Goal: Information Seeking & Learning: Learn about a topic

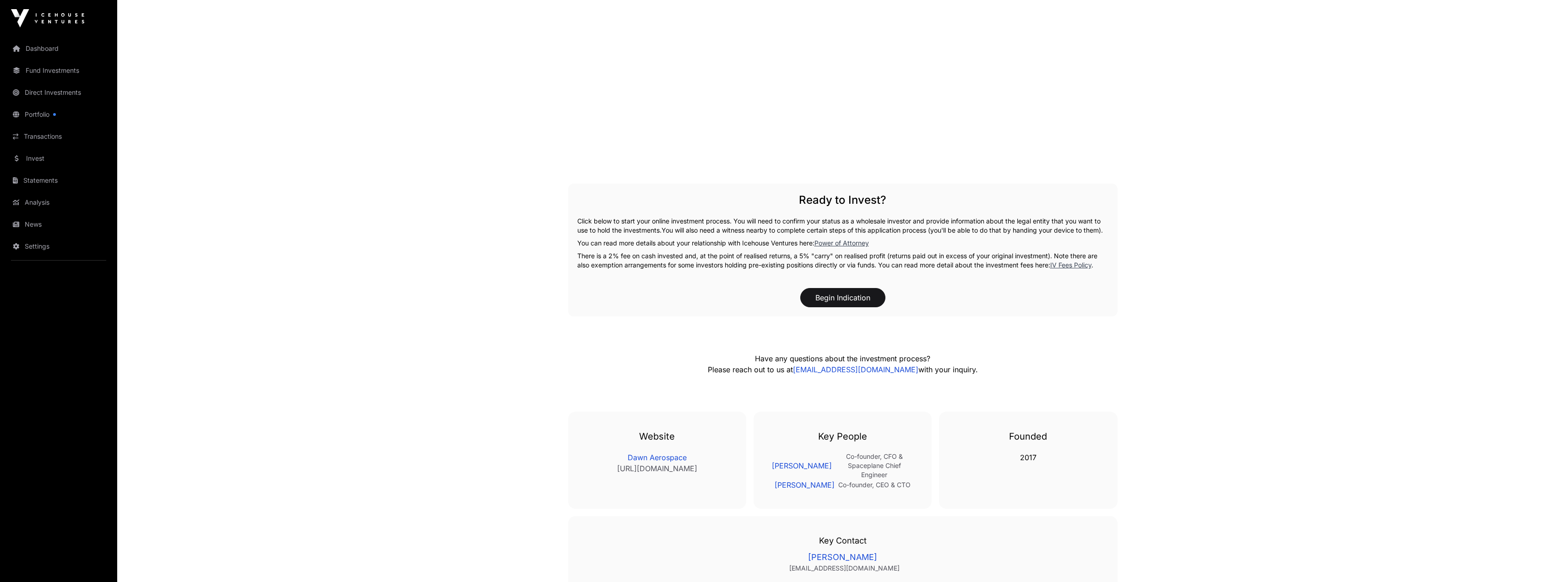
scroll to position [1350, 0]
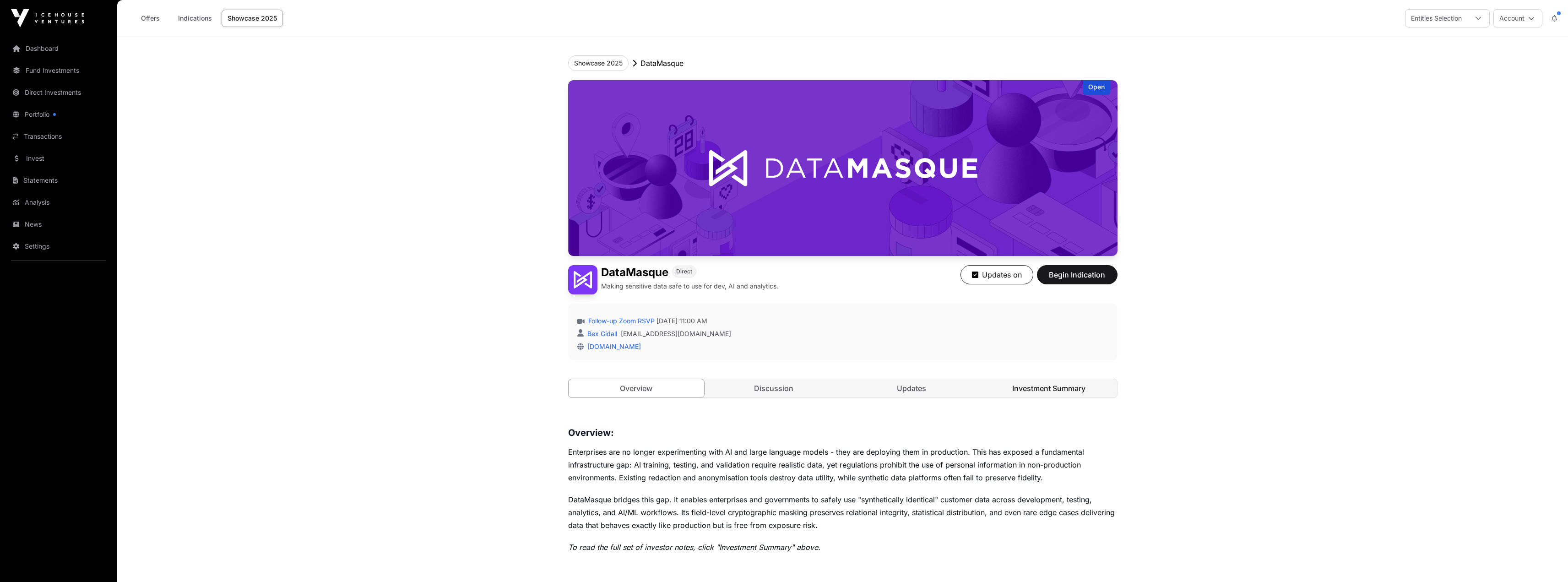
click at [1018, 384] on link "Investment Summary" at bounding box center [1049, 388] width 136 height 19
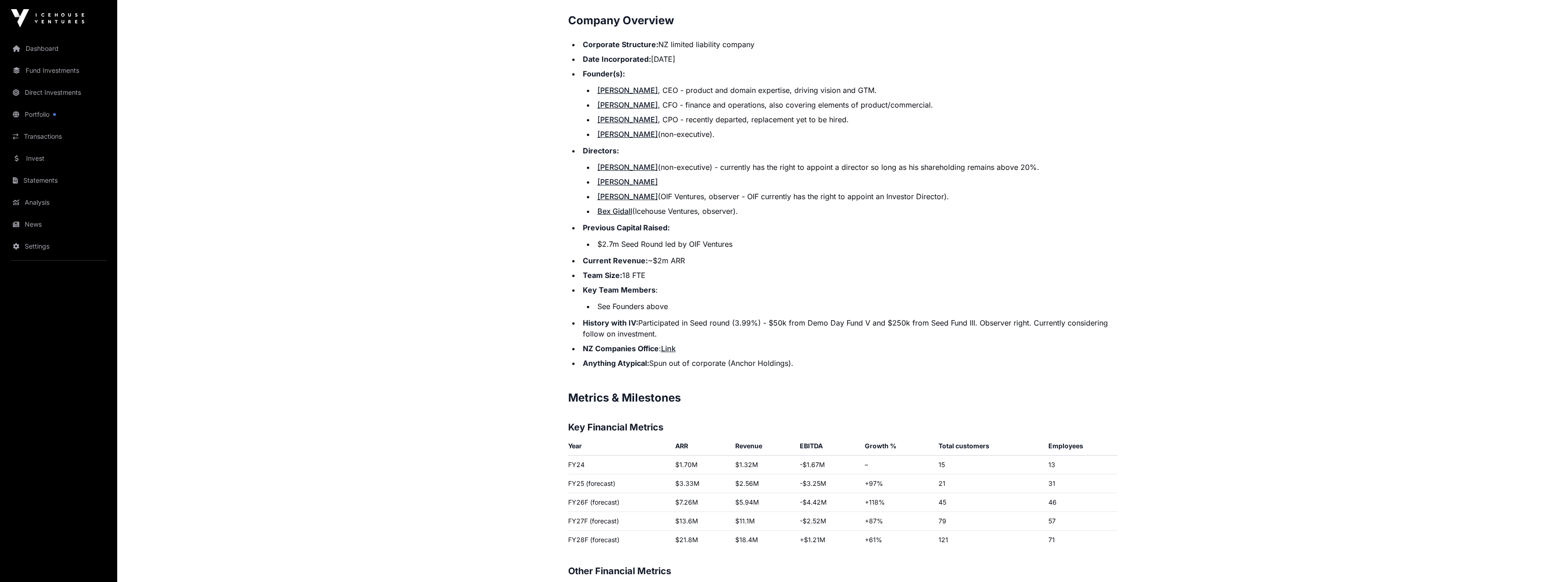
scroll to position [1144, 0]
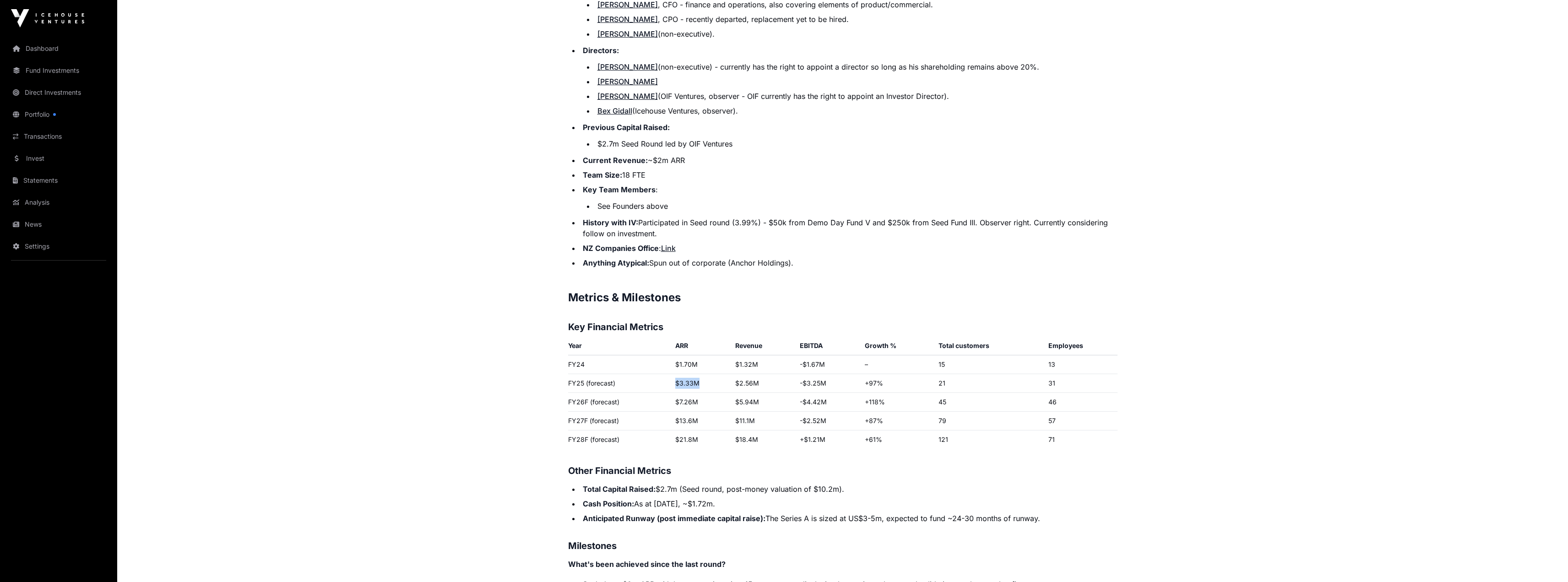
drag, startPoint x: 699, startPoint y: 386, endPoint x: 656, endPoint y: 385, distance: 43.0
click at [659, 385] on tr "FY25 (forecast) $3.33M $2.56M -$3.25M +97% 21 31" at bounding box center [843, 383] width 549 height 19
click at [634, 384] on td "FY25 (forecast)" at bounding box center [620, 383] width 104 height 19
drag, startPoint x: 695, startPoint y: 382, endPoint x: 657, endPoint y: 381, distance: 38.0
click at [657, 381] on tr "FY25 (forecast) $3.33M $2.56M -$3.25M +97% 21 31" at bounding box center [843, 383] width 549 height 19
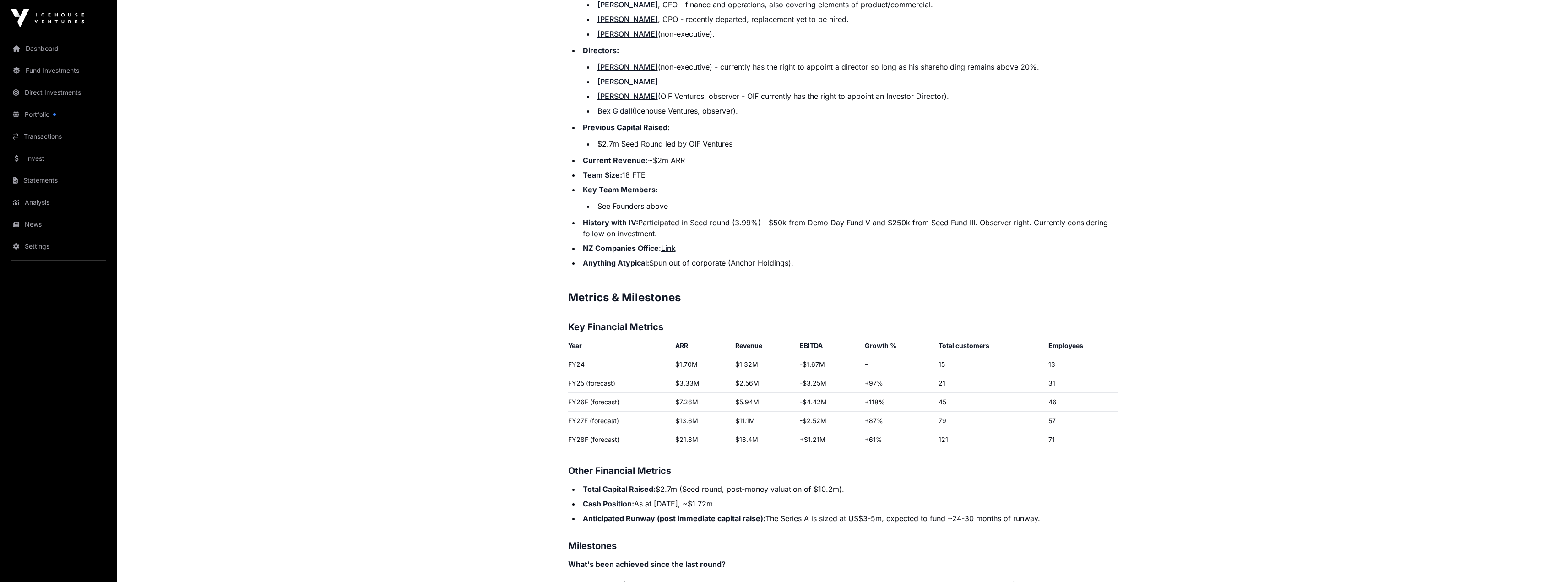
click at [754, 383] on td "$2.56M" at bounding box center [764, 383] width 65 height 19
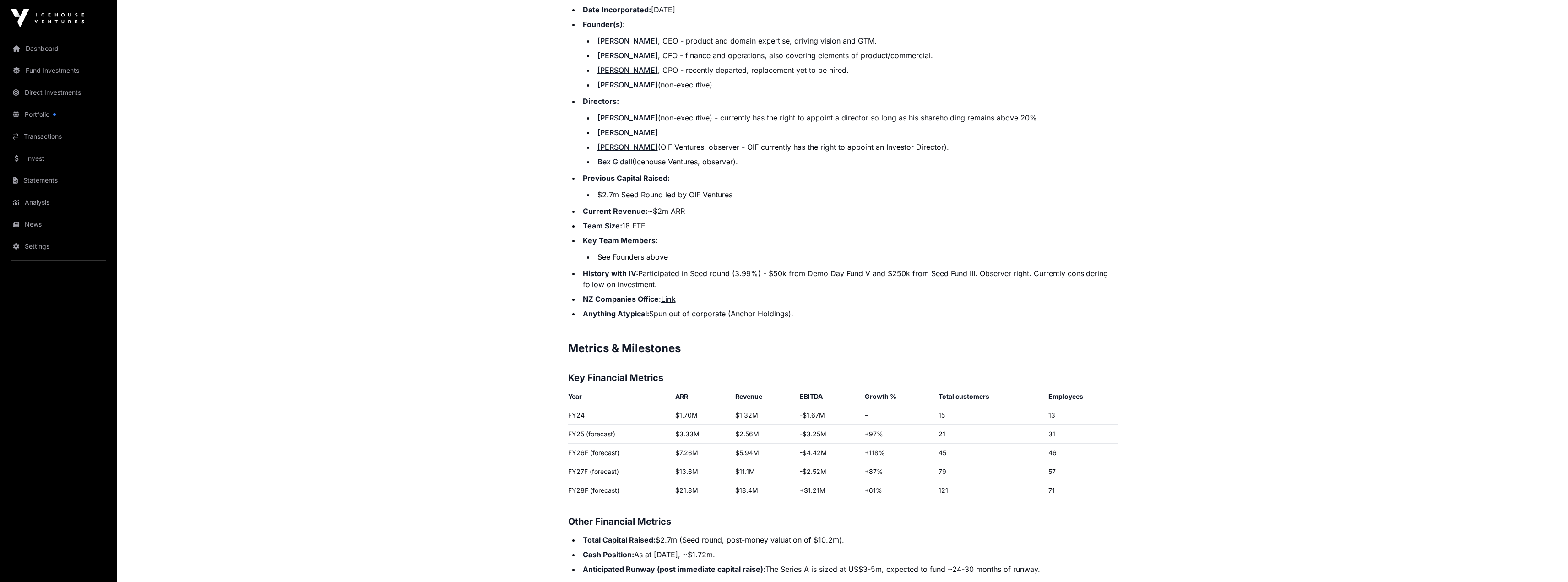
scroll to position [1007, 0]
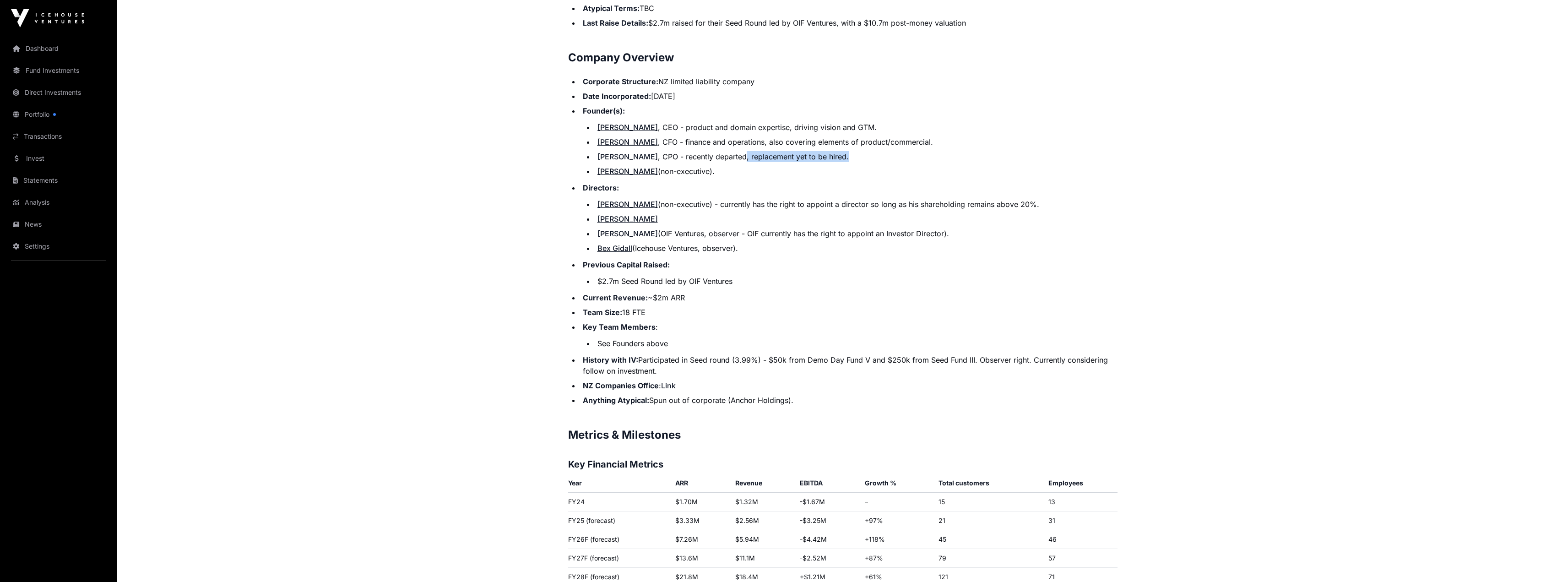
drag, startPoint x: 720, startPoint y: 154, endPoint x: 887, endPoint y: 167, distance: 167.5
click at [875, 160] on li "Aimee Lin , CPO - recently departed, replacement yet to be hired." at bounding box center [856, 156] width 523 height 11
click at [887, 167] on li "Paul Tomlinson (non-executive)." at bounding box center [856, 172] width 523 height 11
drag, startPoint x: 713, startPoint y: 141, endPoint x: 854, endPoint y: 158, distance: 142.0
click at [848, 156] on ul "Grant de Leeuw , CEO - product and domain expertise, driving vision and GTM. Gr…" at bounding box center [850, 149] width 535 height 55
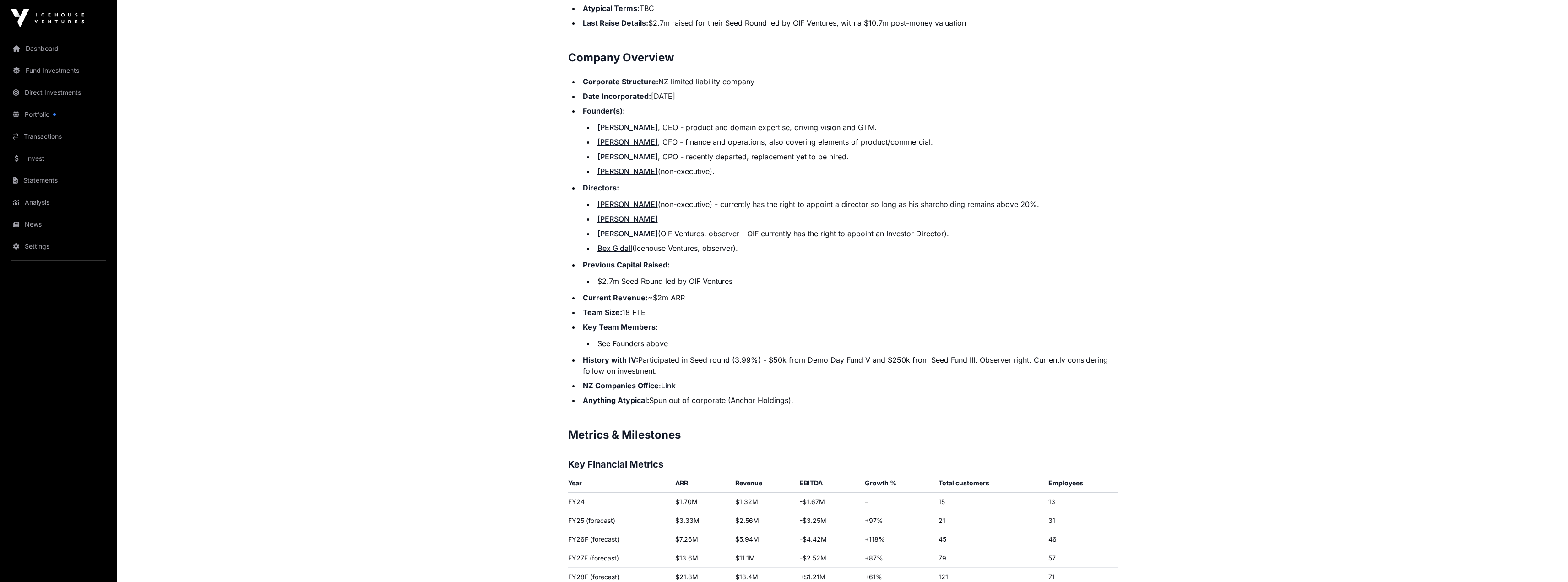
click at [920, 176] on li "Paul Tomlinson (non-executive)." at bounding box center [856, 172] width 523 height 11
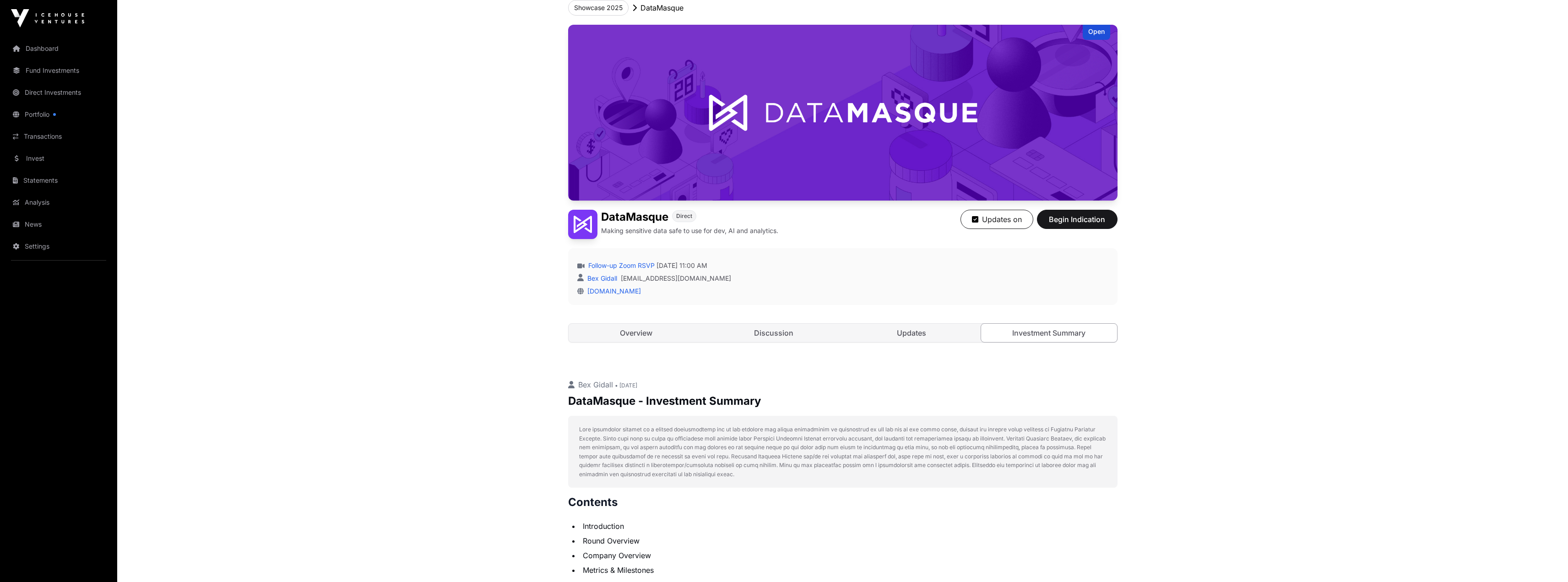
scroll to position [0, 0]
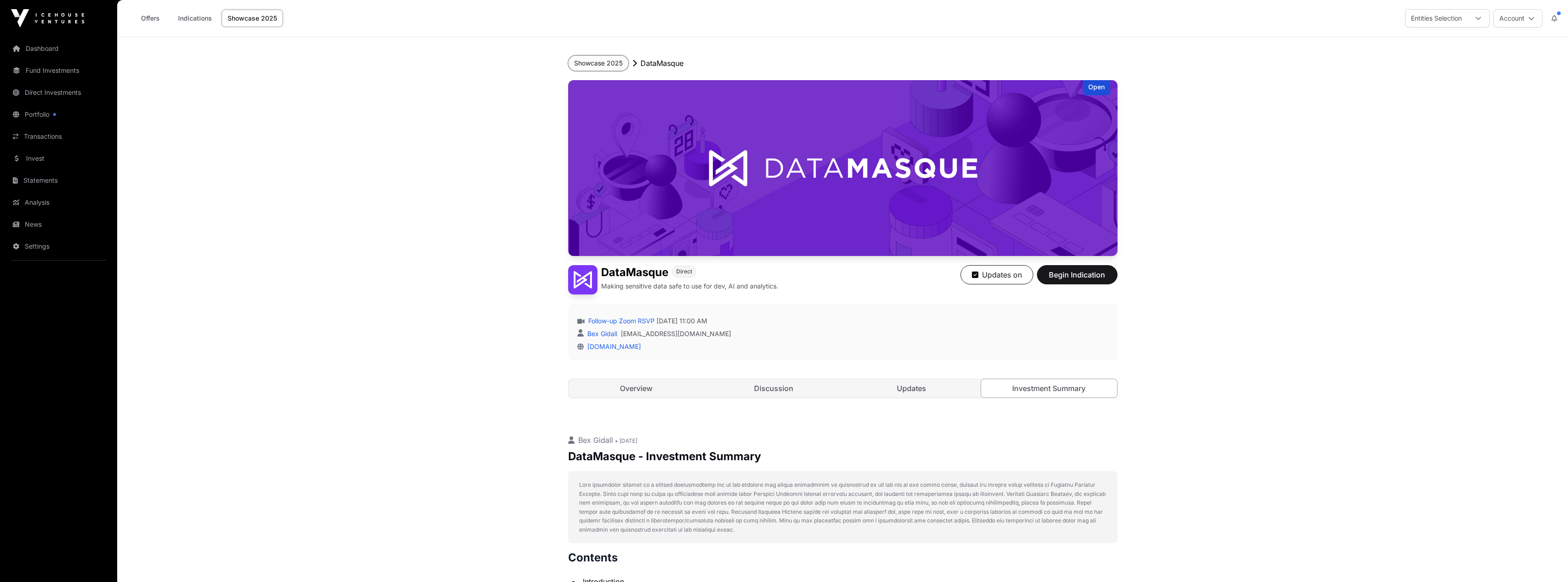
click at [600, 58] on button "Showcase 2025" at bounding box center [599, 63] width 61 height 16
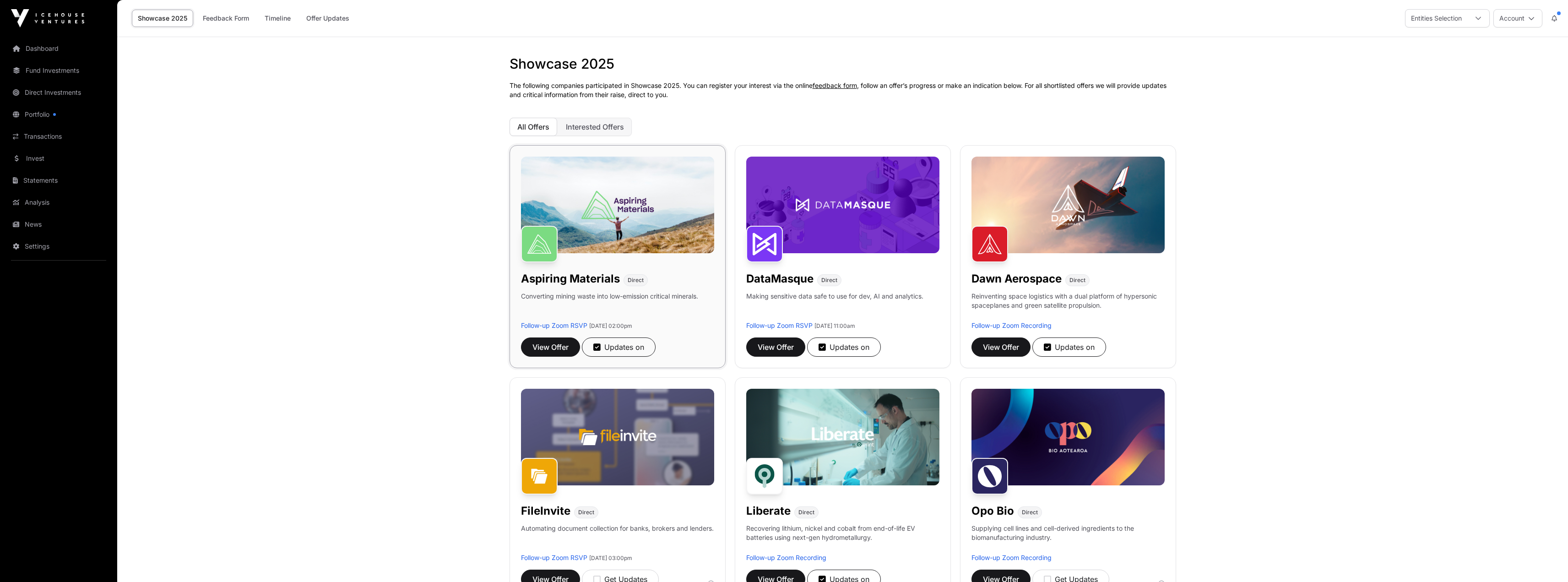
click at [592, 285] on h1 "Aspiring Materials" at bounding box center [570, 278] width 99 height 14
click at [592, 283] on h1 "Aspiring Materials" at bounding box center [570, 278] width 99 height 14
click at [553, 351] on span "View Offer" at bounding box center [550, 347] width 37 height 11
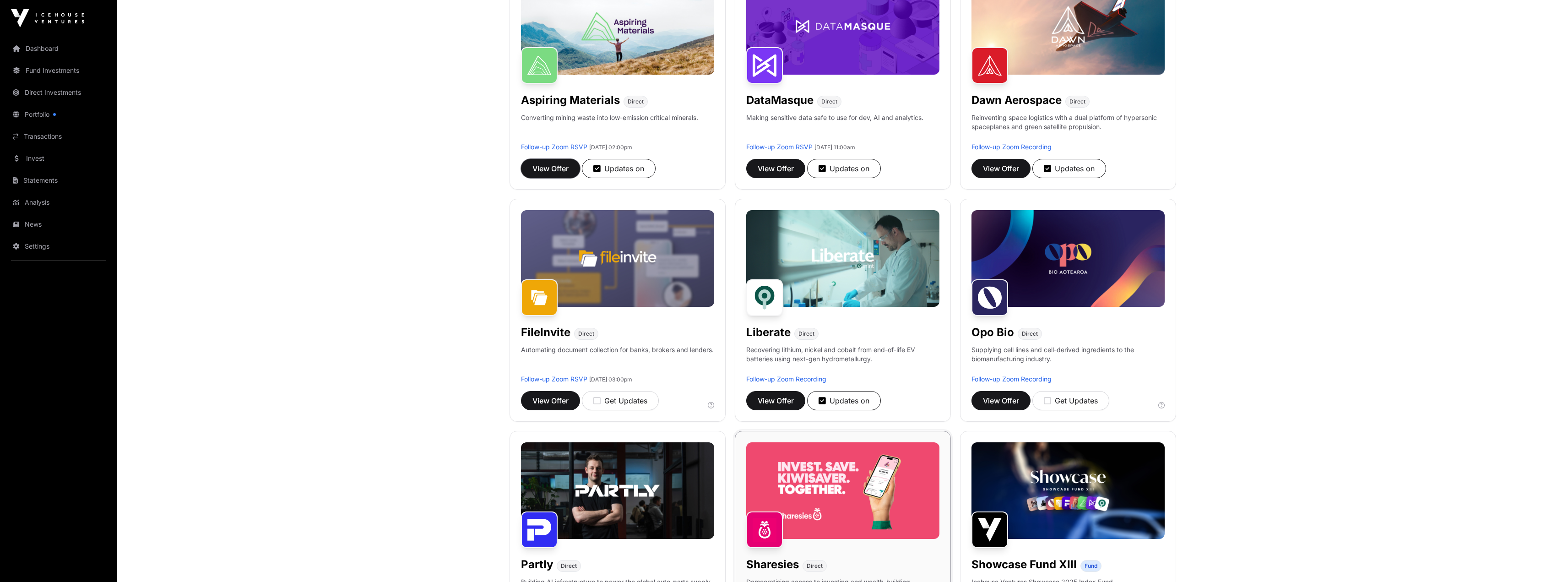
scroll to position [275, 0]
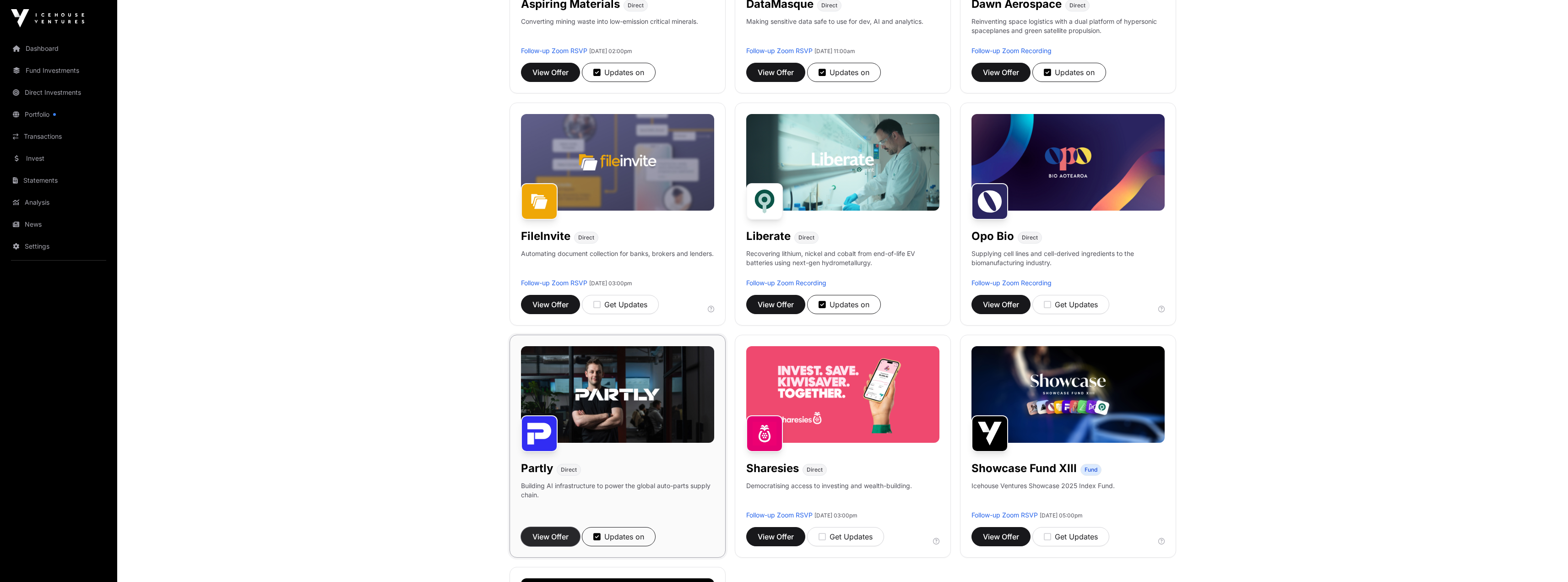
click at [542, 541] on span "View Offer" at bounding box center [550, 537] width 37 height 11
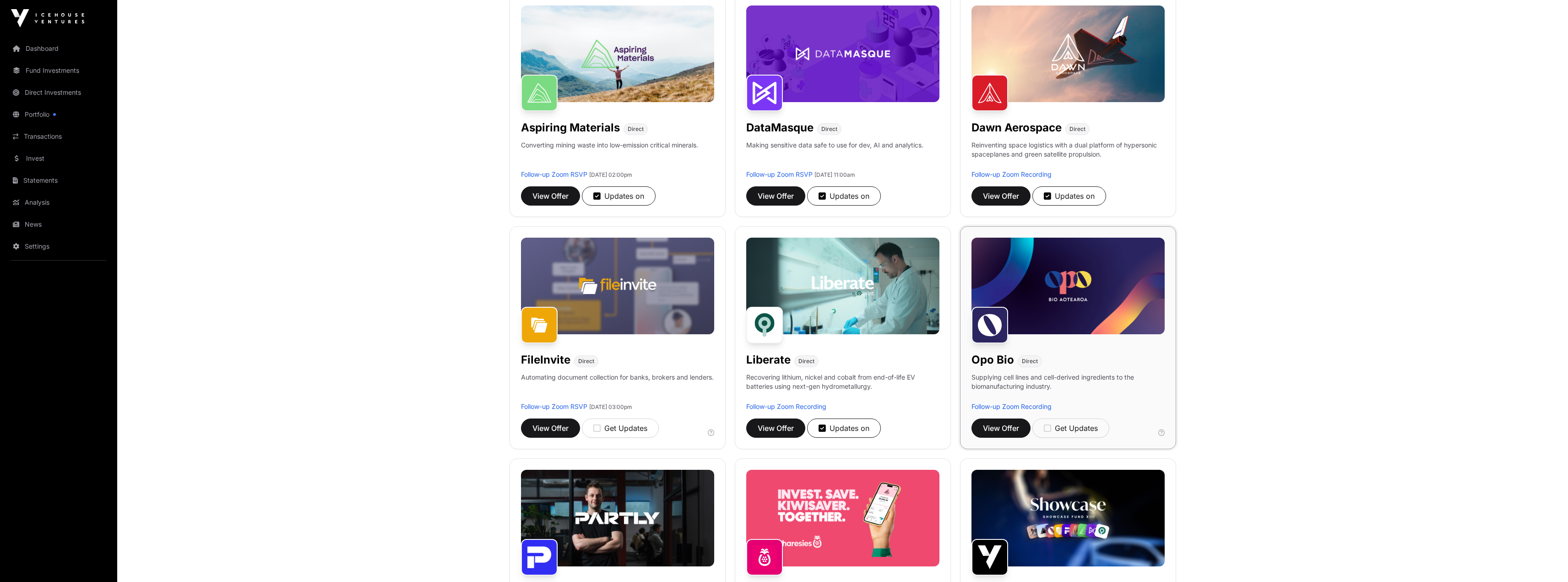
scroll to position [137, 0]
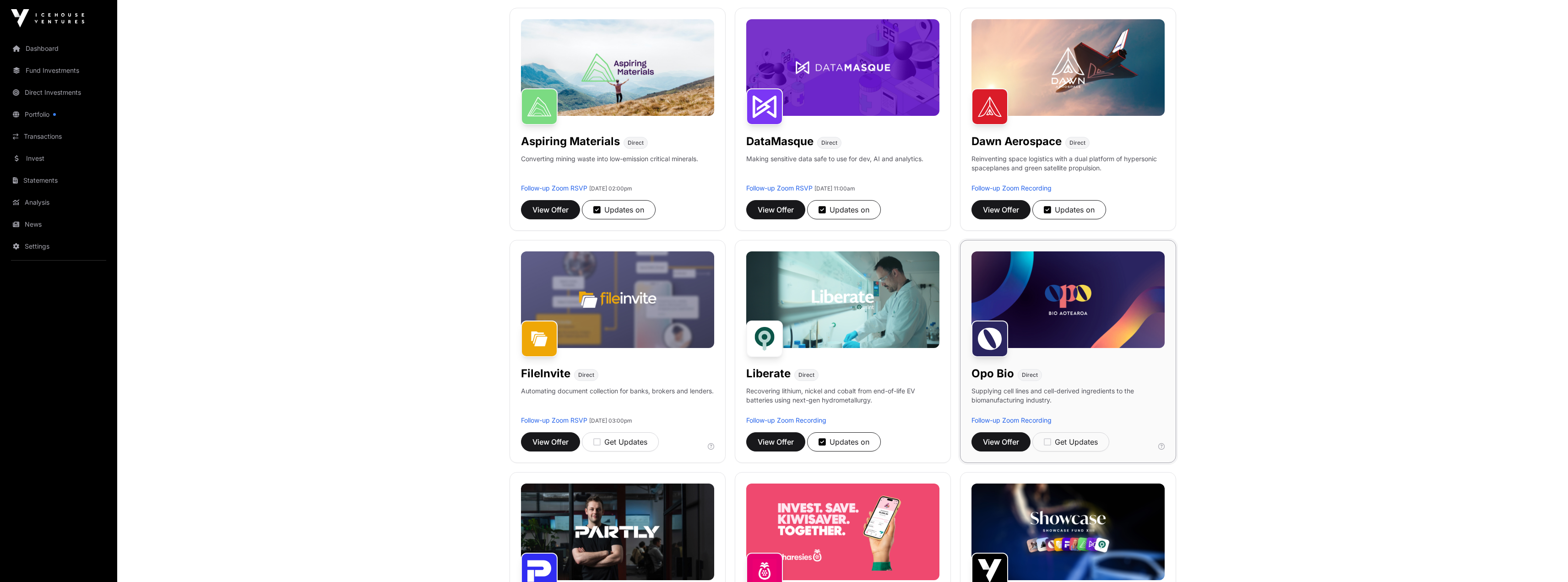
click at [1084, 387] on p "Supplying cell lines and cell-derived ingredients to the biomanufacturing indus…" at bounding box center [1068, 395] width 193 height 19
click at [984, 444] on span "View Offer" at bounding box center [1001, 441] width 37 height 11
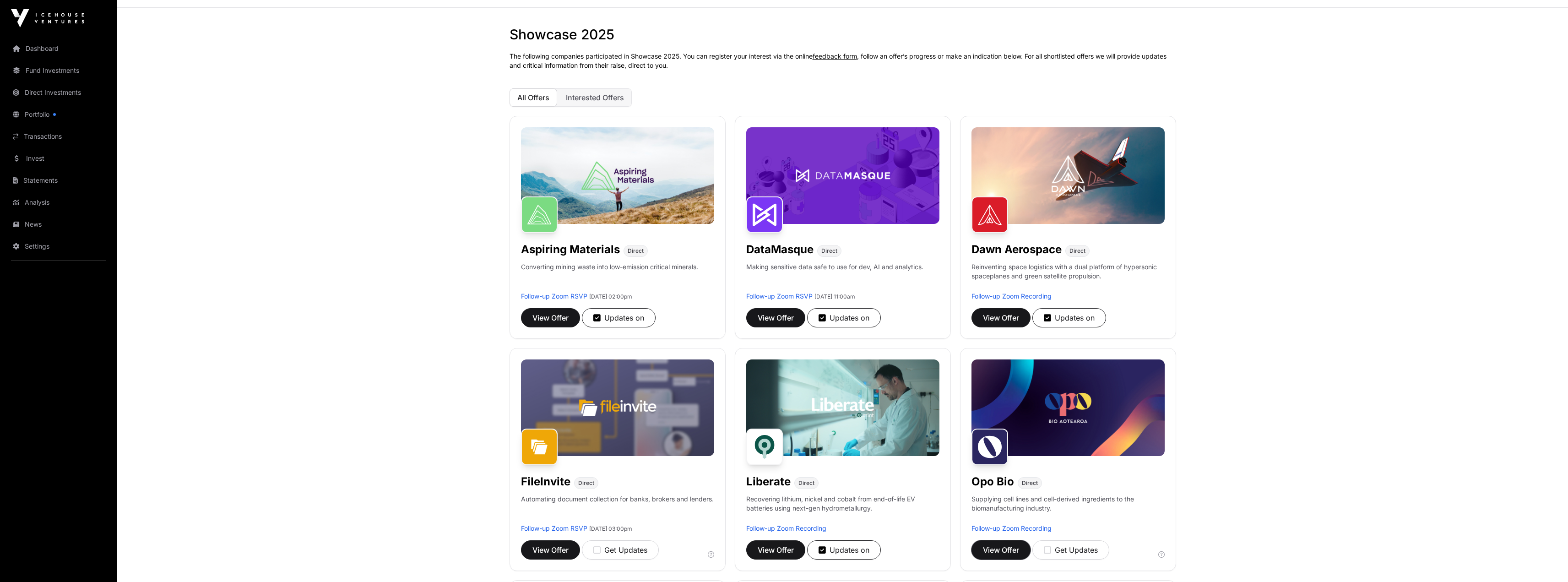
scroll to position [0, 0]
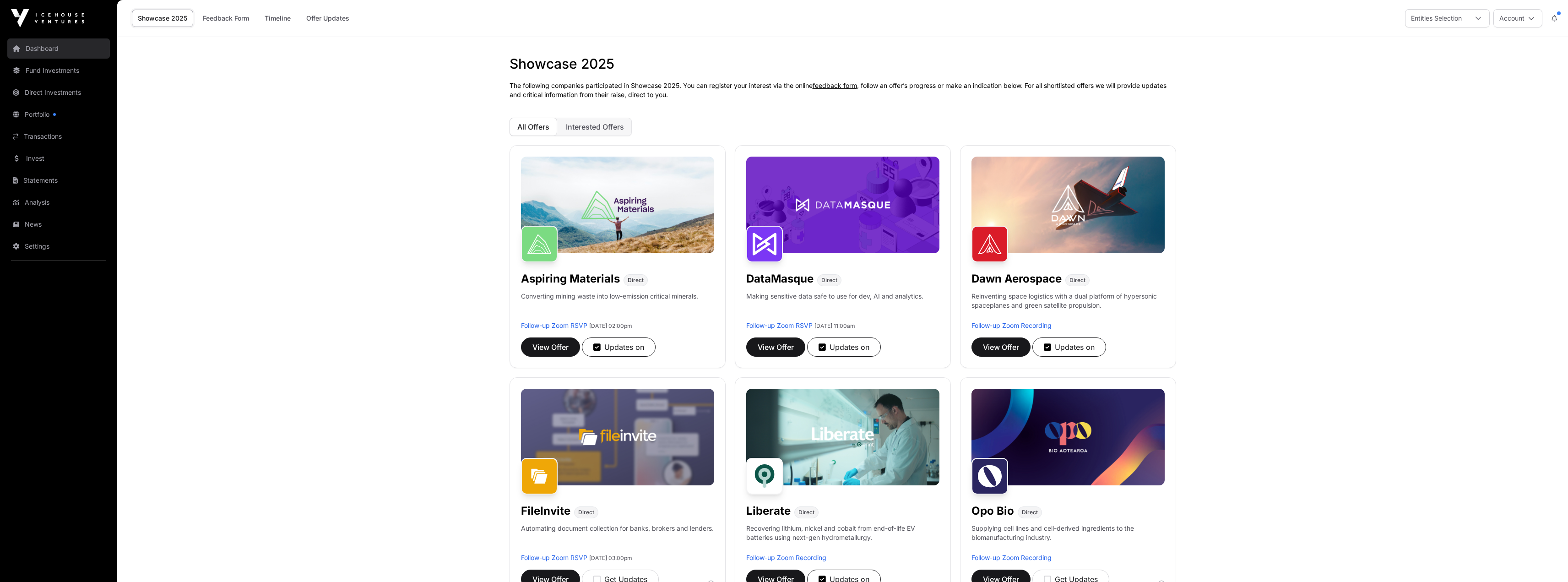
click at [43, 46] on link "Dashboard" at bounding box center [59, 48] width 103 height 20
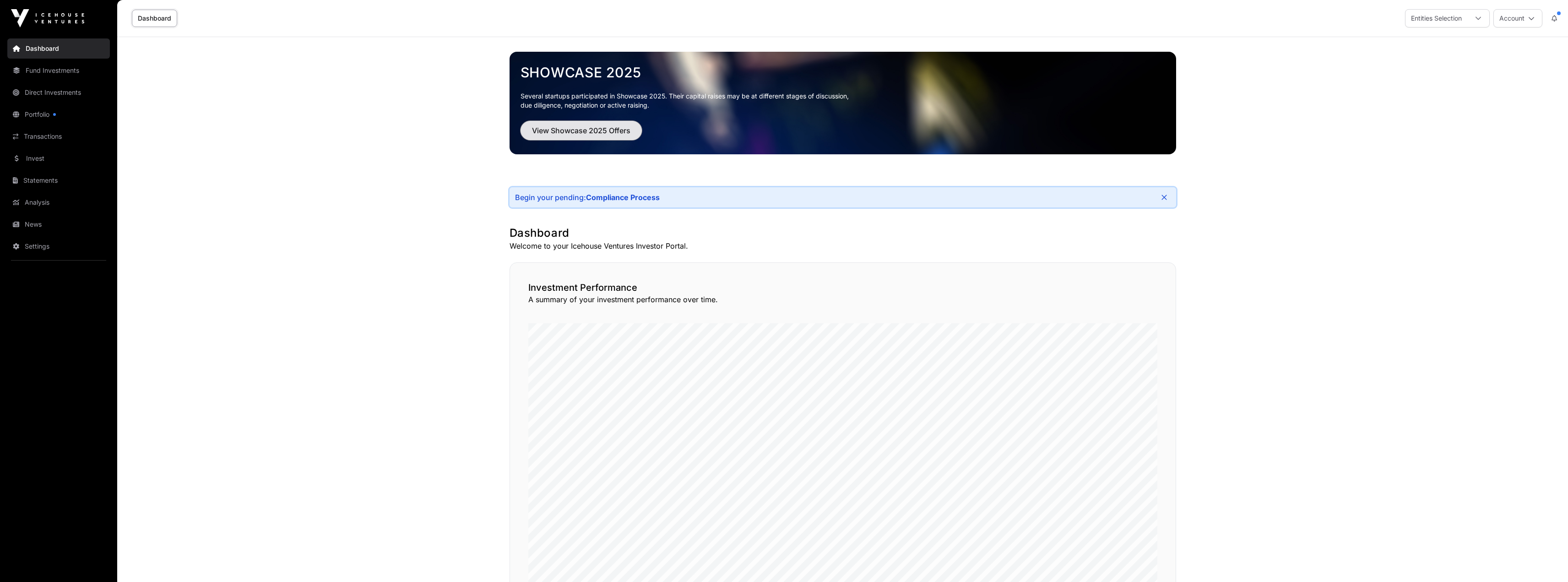
click at [594, 134] on span "View Showcase 2025 Offers" at bounding box center [581, 130] width 99 height 11
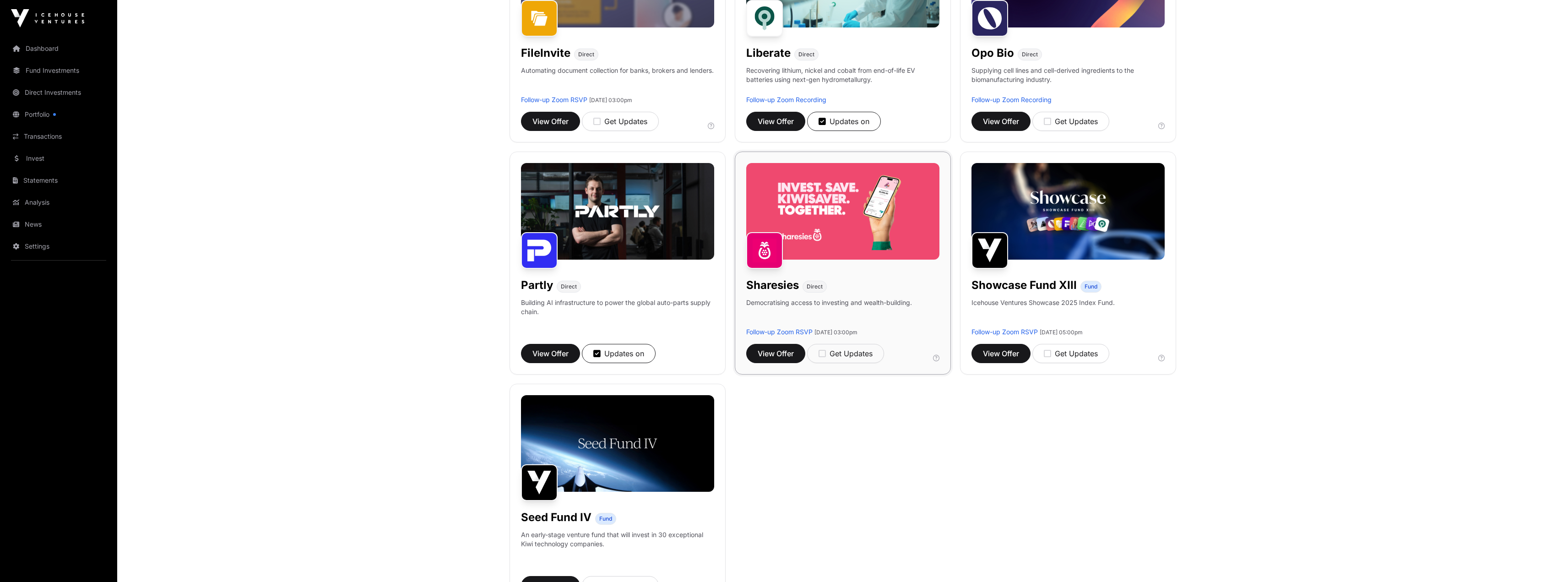
scroll to position [183, 0]
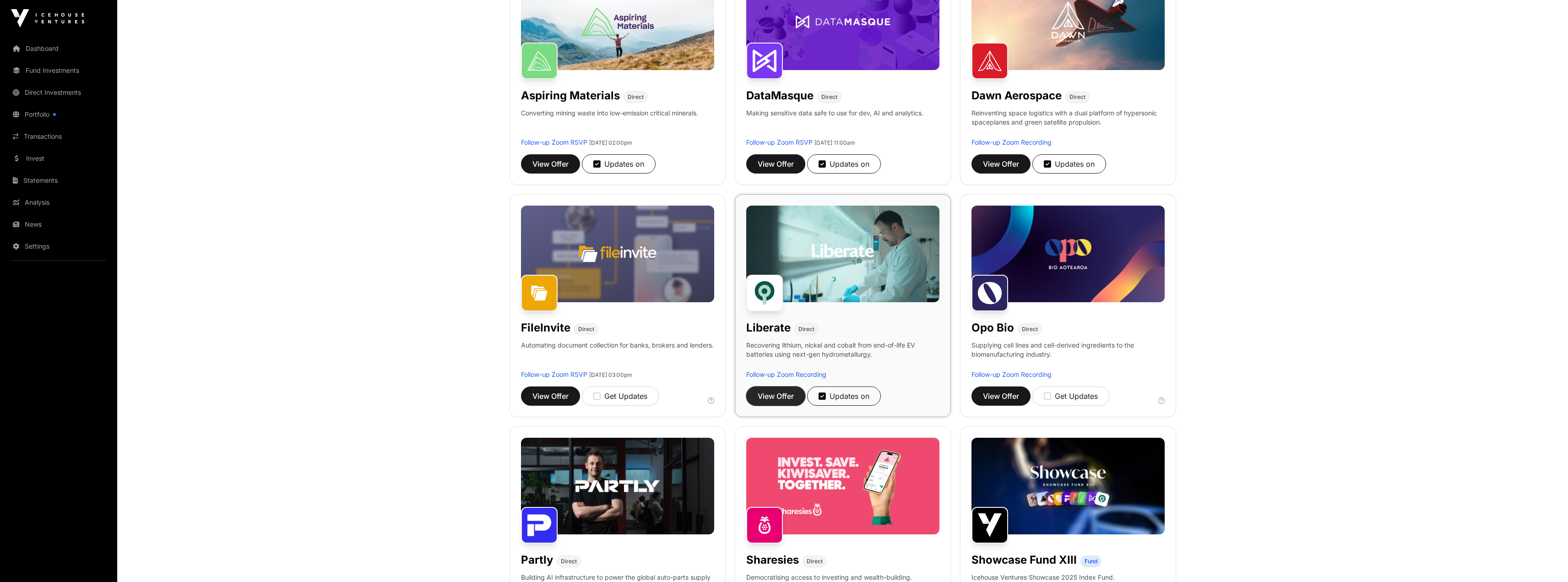
click at [790, 399] on span "View Offer" at bounding box center [776, 396] width 37 height 11
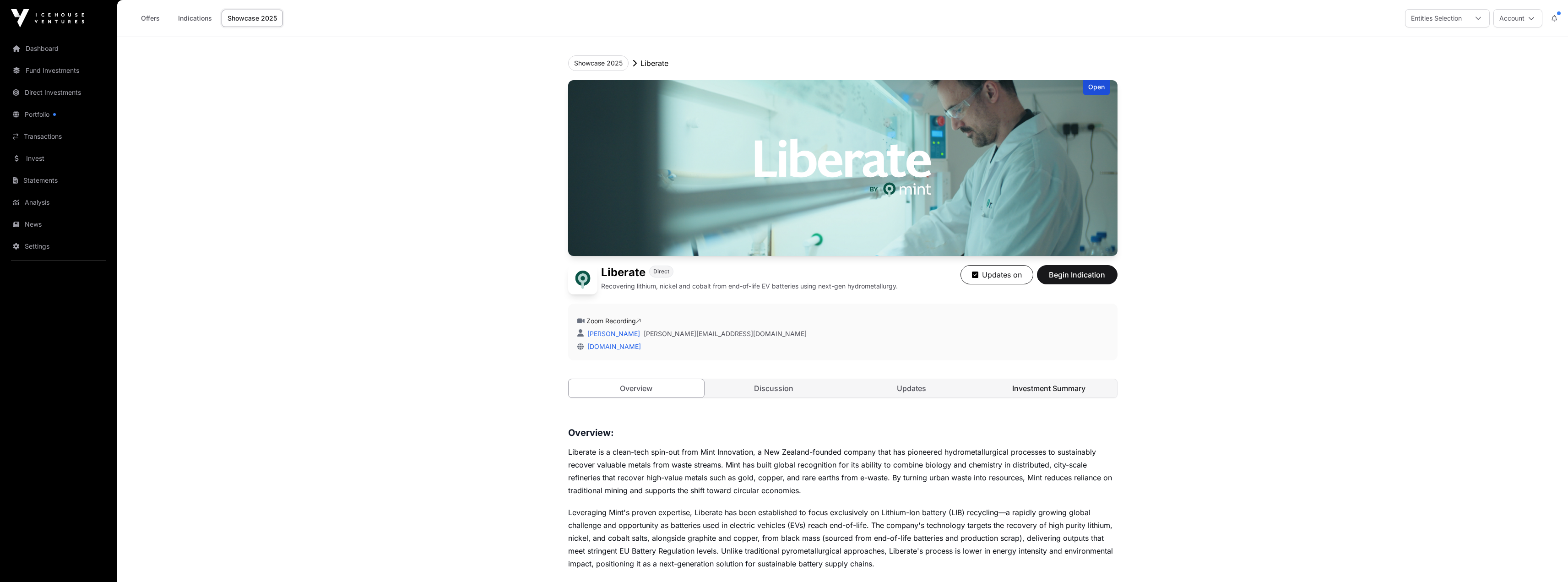
click at [1071, 386] on link "Investment Summary" at bounding box center [1049, 388] width 136 height 19
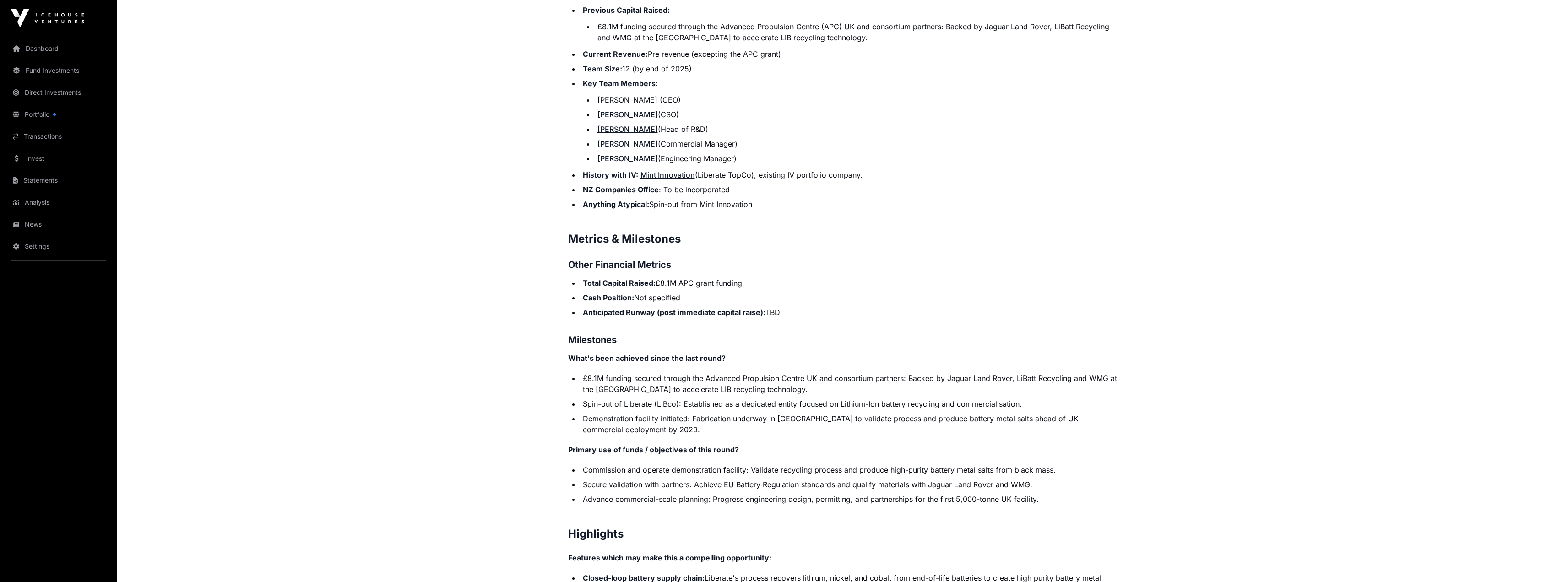
scroll to position [1399, 0]
click at [875, 278] on li "Total Capital Raised: £8.1M APC grant funding" at bounding box center [849, 281] width 537 height 11
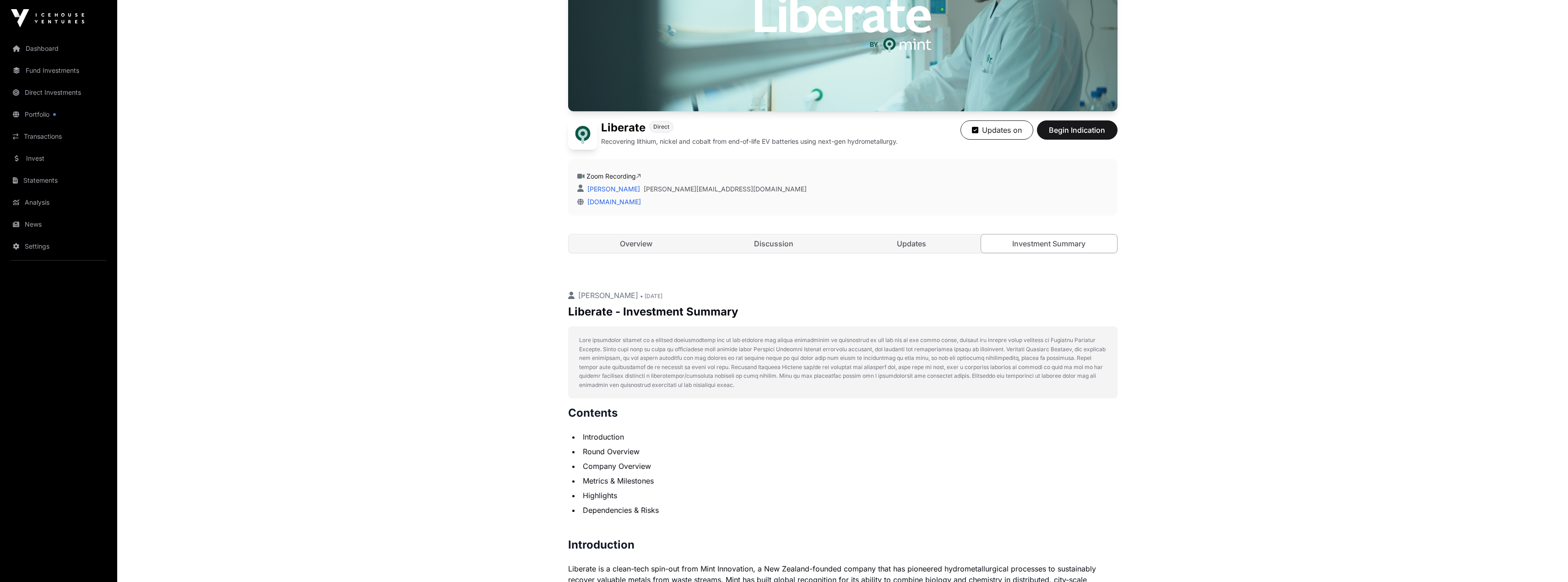
scroll to position [135, 0]
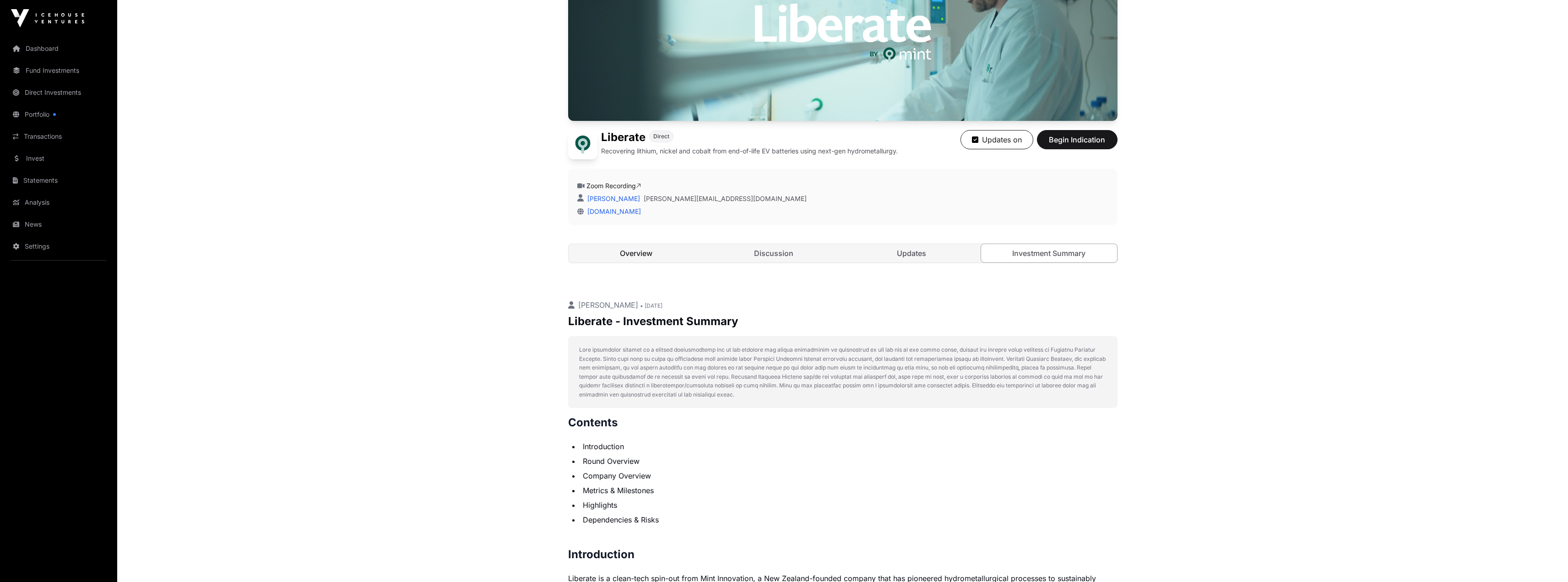
click at [596, 261] on link "Overview" at bounding box center [636, 253] width 136 height 19
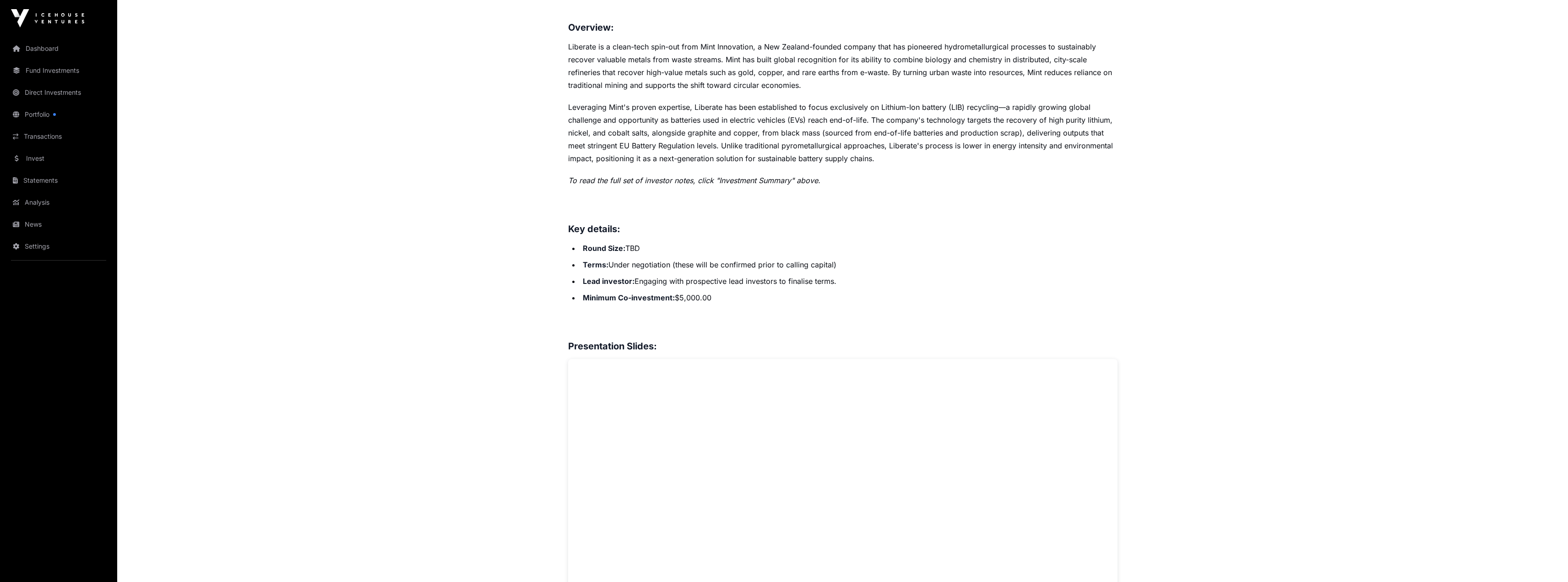
scroll to position [455, 0]
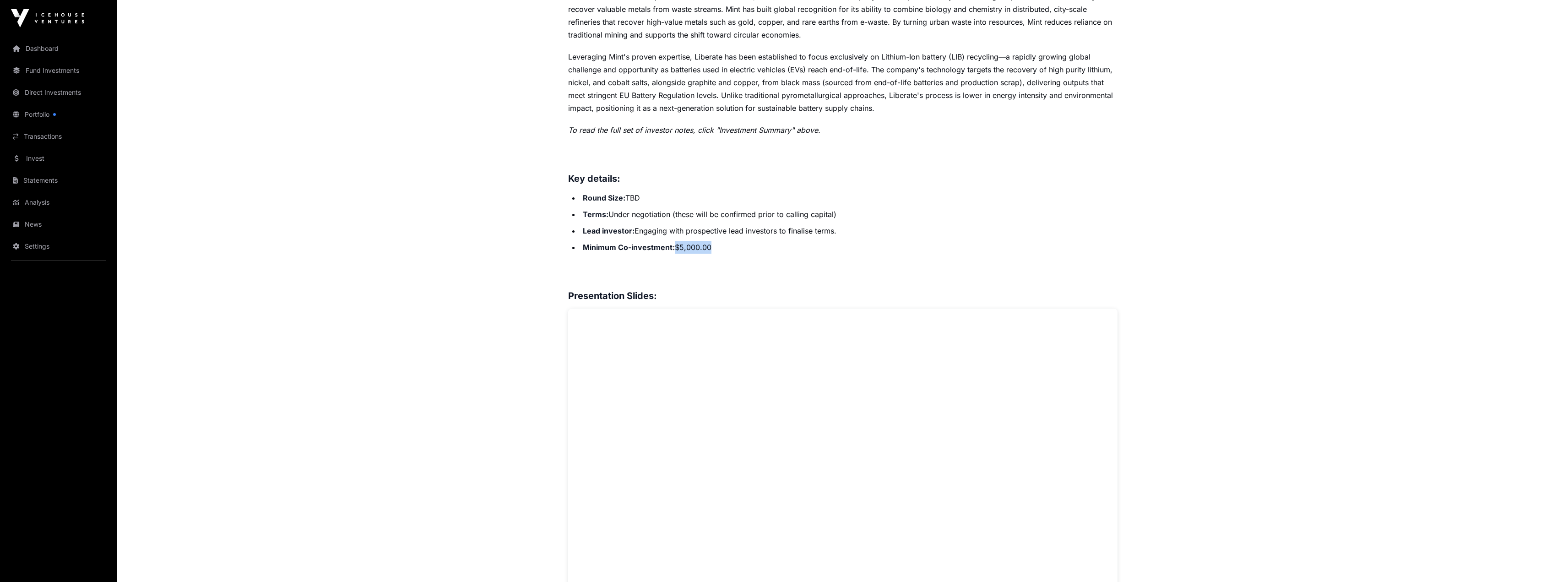
drag, startPoint x: 725, startPoint y: 249, endPoint x: 661, endPoint y: 247, distance: 64.0
click at [661, 247] on li "Minimum Co-investment: $5,000.00" at bounding box center [849, 247] width 537 height 13
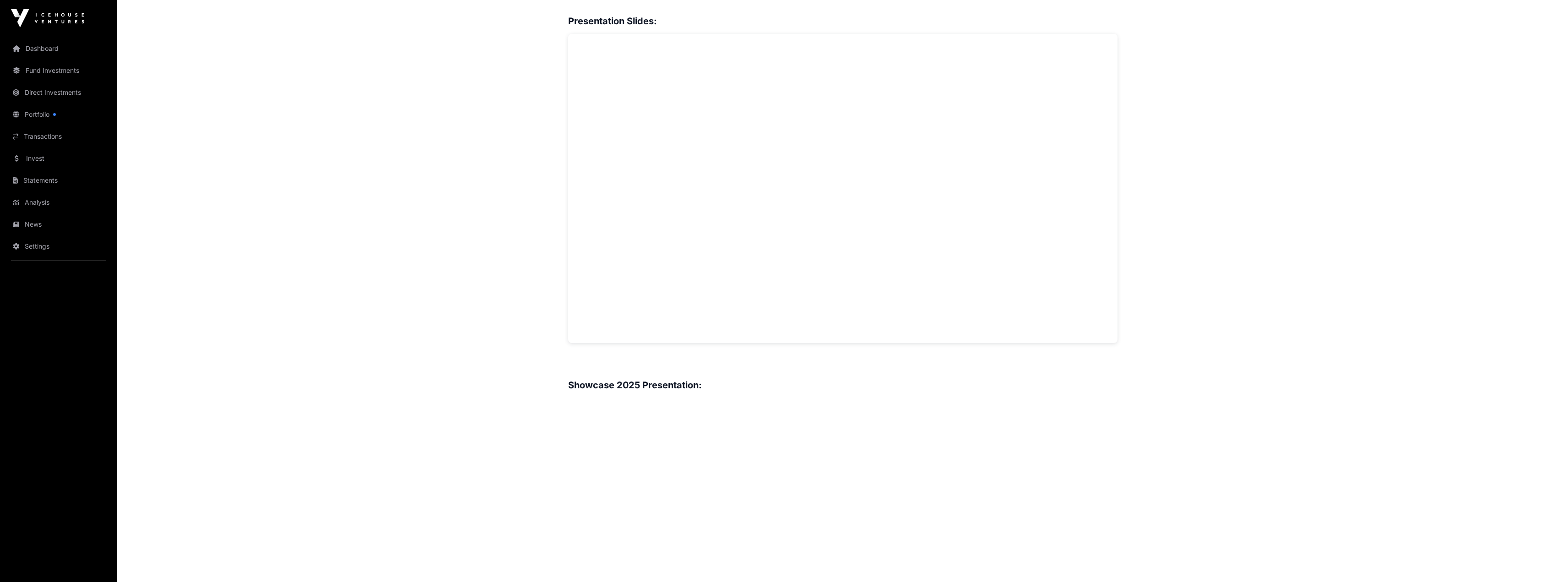
click at [329, 306] on main "Showcase 2025 Liberate Open Liberate Direct Recovering lithium, nickel and coba…" at bounding box center [843, 470] width 1451 height 2327
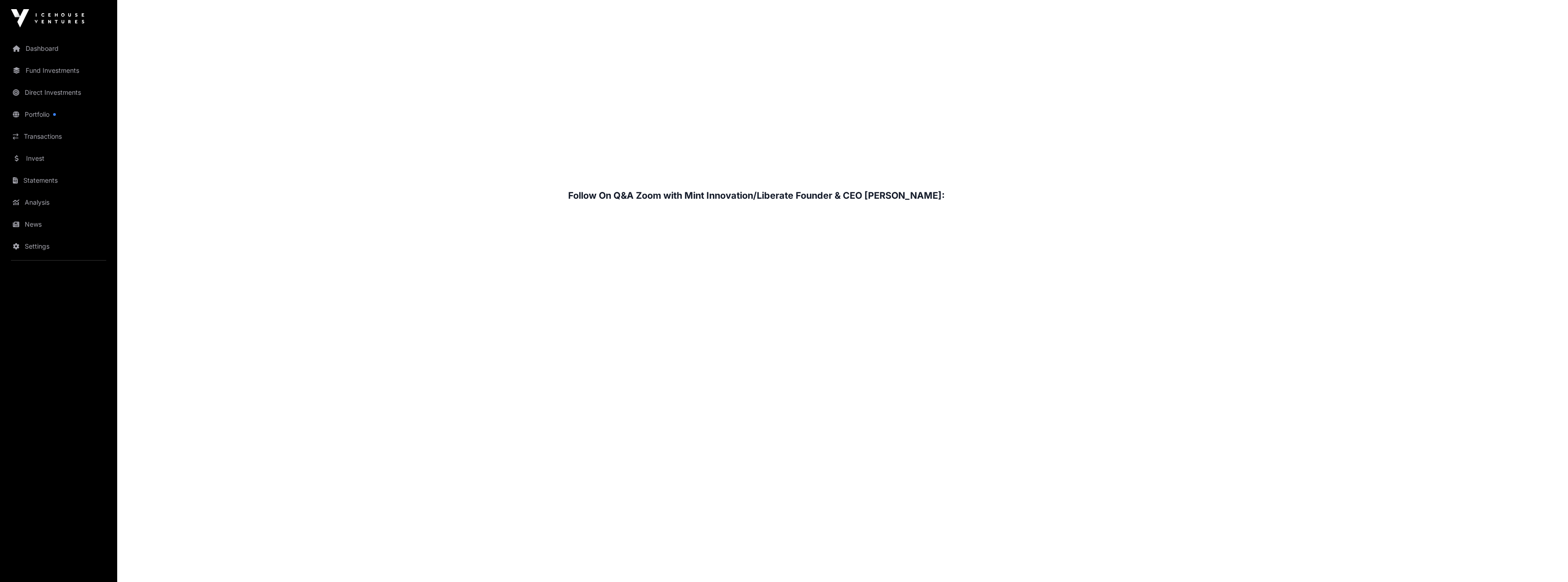
scroll to position [1371, 0]
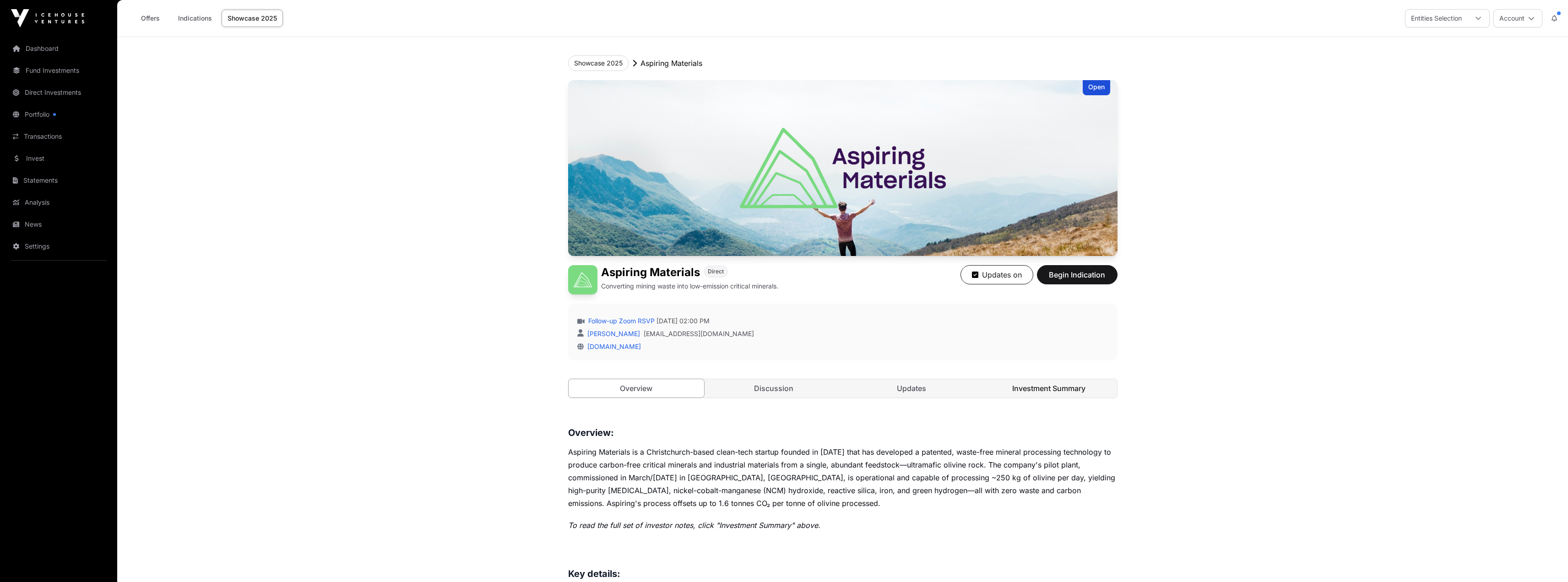
click at [1023, 395] on link "Investment Summary" at bounding box center [1049, 388] width 136 height 19
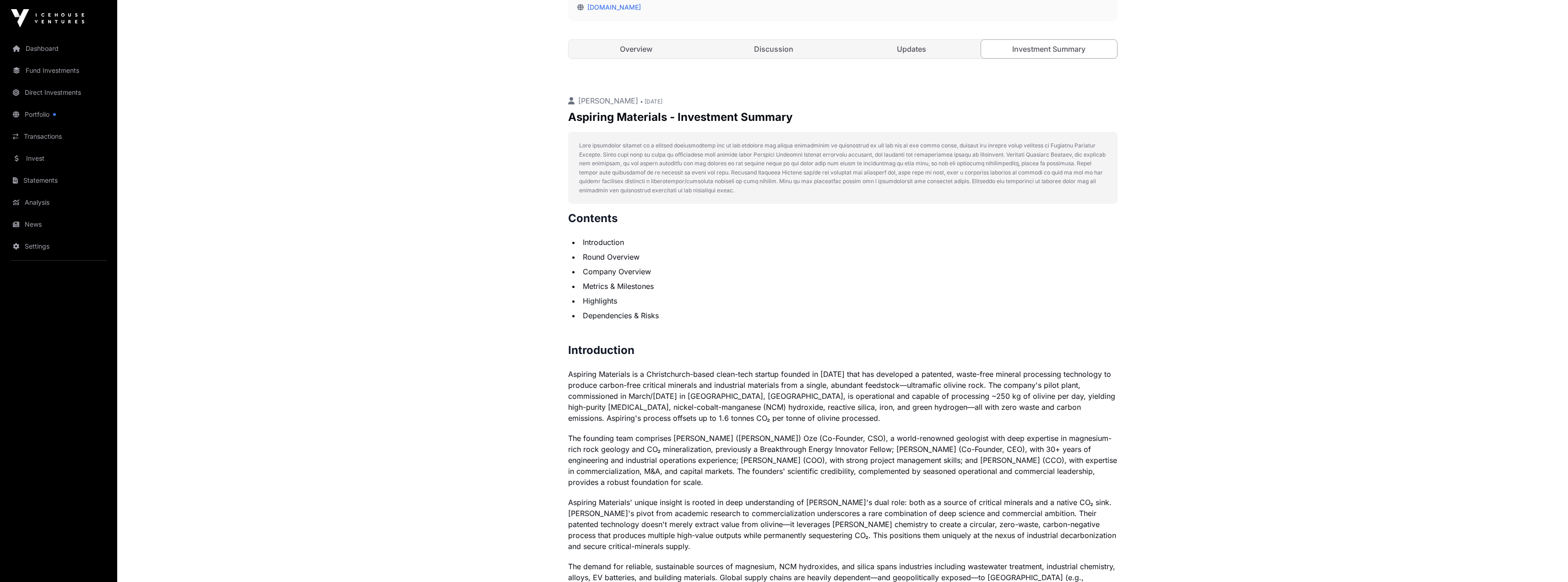
scroll to position [275, 0]
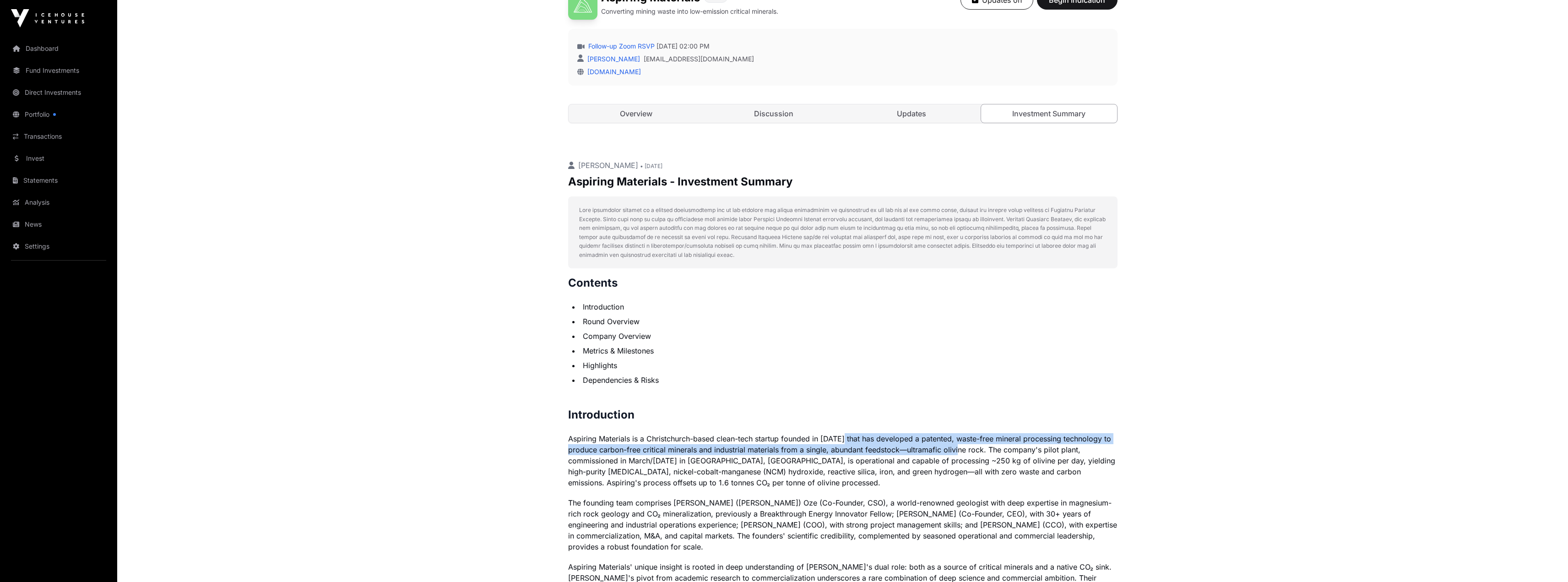
drag, startPoint x: 854, startPoint y: 437, endPoint x: 980, endPoint y: 460, distance: 128.1
click at [971, 453] on p "Aspiring Materials is a Christchurch-based clean-tech startup founded in 2019 t…" at bounding box center [843, 461] width 549 height 55
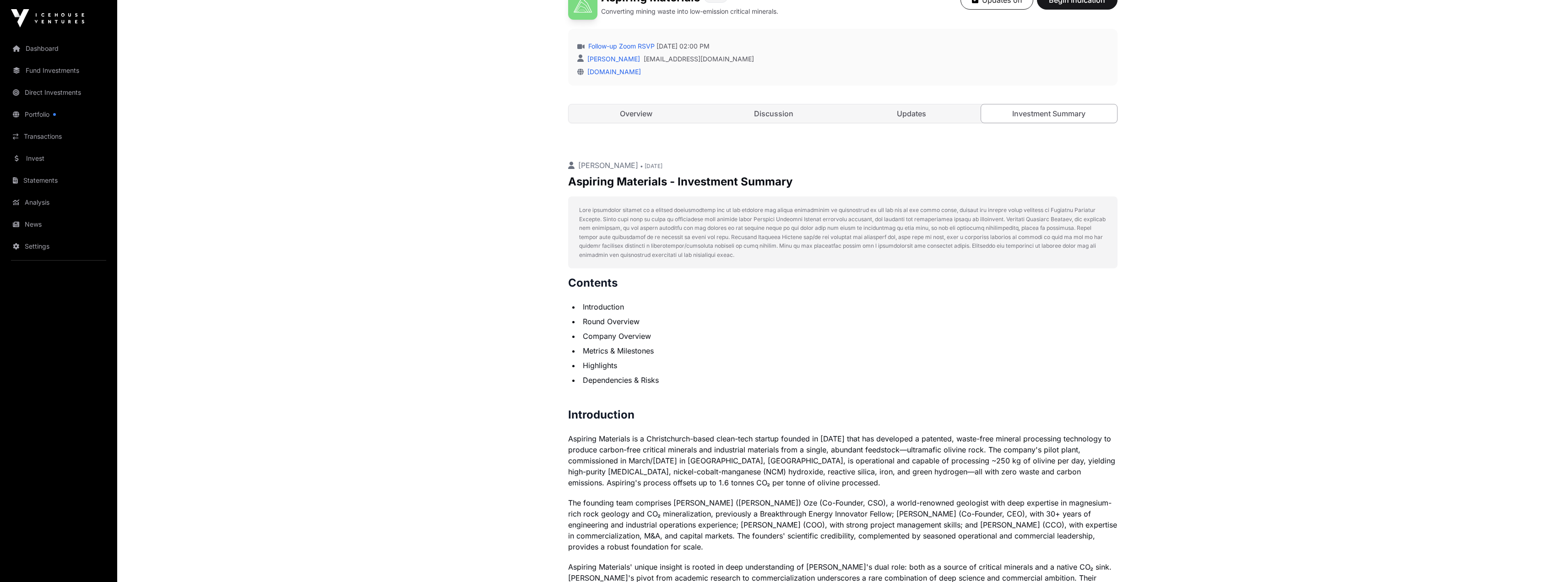
drag, startPoint x: 987, startPoint y: 472, endPoint x: 988, endPoint y: 465, distance: 7.1
click at [989, 472] on p "Aspiring Materials is a Christchurch-based clean-tech startup founded in 2019 t…" at bounding box center [843, 461] width 549 height 55
drag, startPoint x: 597, startPoint y: 453, endPoint x: 812, endPoint y: 457, distance: 215.0
click at [794, 454] on p "Aspiring Materials is a Christchurch-based clean-tech startup founded in 2019 t…" at bounding box center [843, 461] width 549 height 55
click at [888, 475] on p "Aspiring Materials is a Christchurch-based clean-tech startup founded in 2019 t…" at bounding box center [843, 461] width 549 height 55
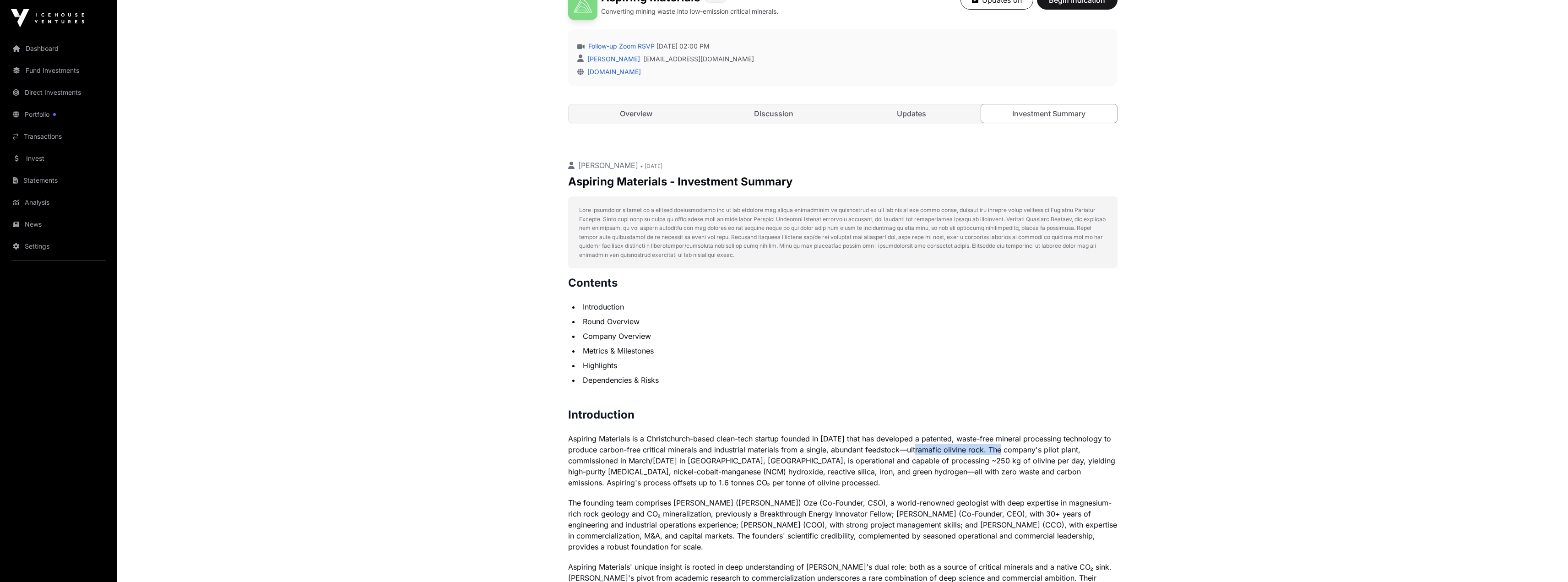
drag, startPoint x: 925, startPoint y: 446, endPoint x: 1019, endPoint y: 474, distance: 98.1
click at [1018, 457] on p "Aspiring Materials is a Christchurch-based clean-tech startup founded in 2019 t…" at bounding box center [843, 461] width 549 height 55
click at [1018, 480] on p "Aspiring Materials is a Christchurch-based clean-tech startup founded in 2019 t…" at bounding box center [843, 461] width 549 height 55
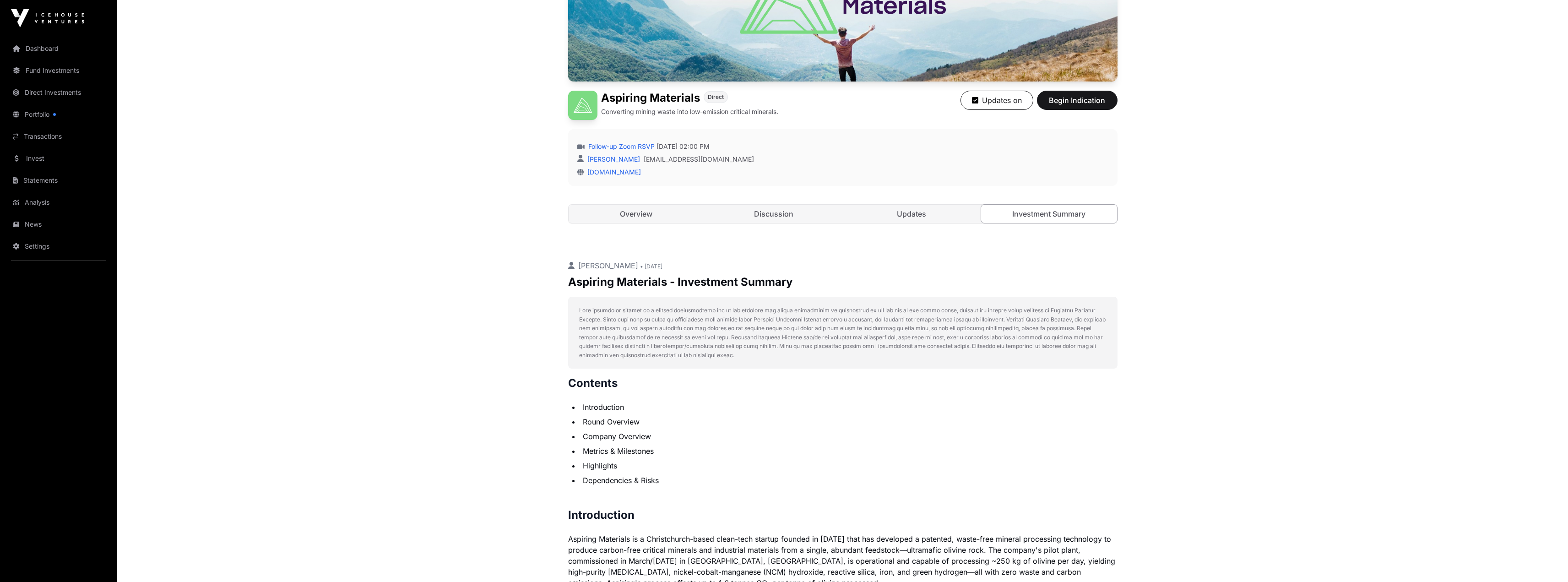
scroll to position [0, 0]
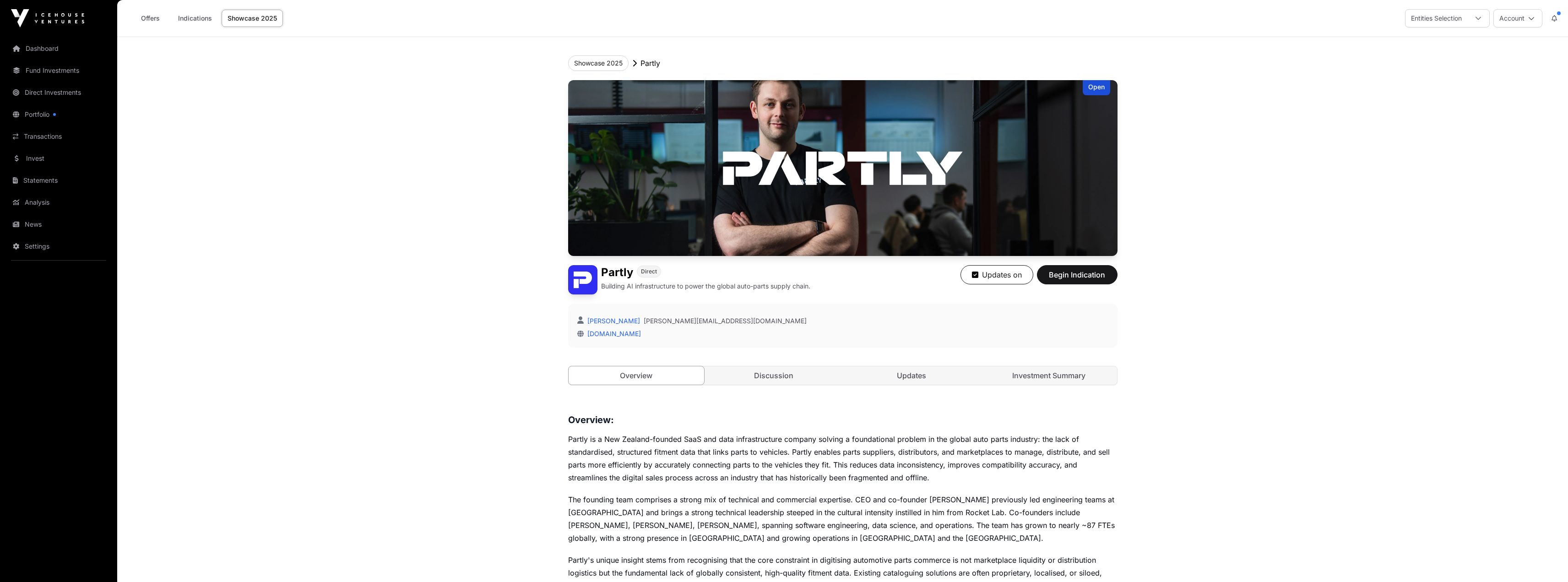
click at [1044, 365] on div "Open Partly Direct Building AI infrastructure to power the global auto-parts su…" at bounding box center [843, 241] width 549 height 323
click at [1039, 375] on link "Investment Summary" at bounding box center [1049, 375] width 136 height 19
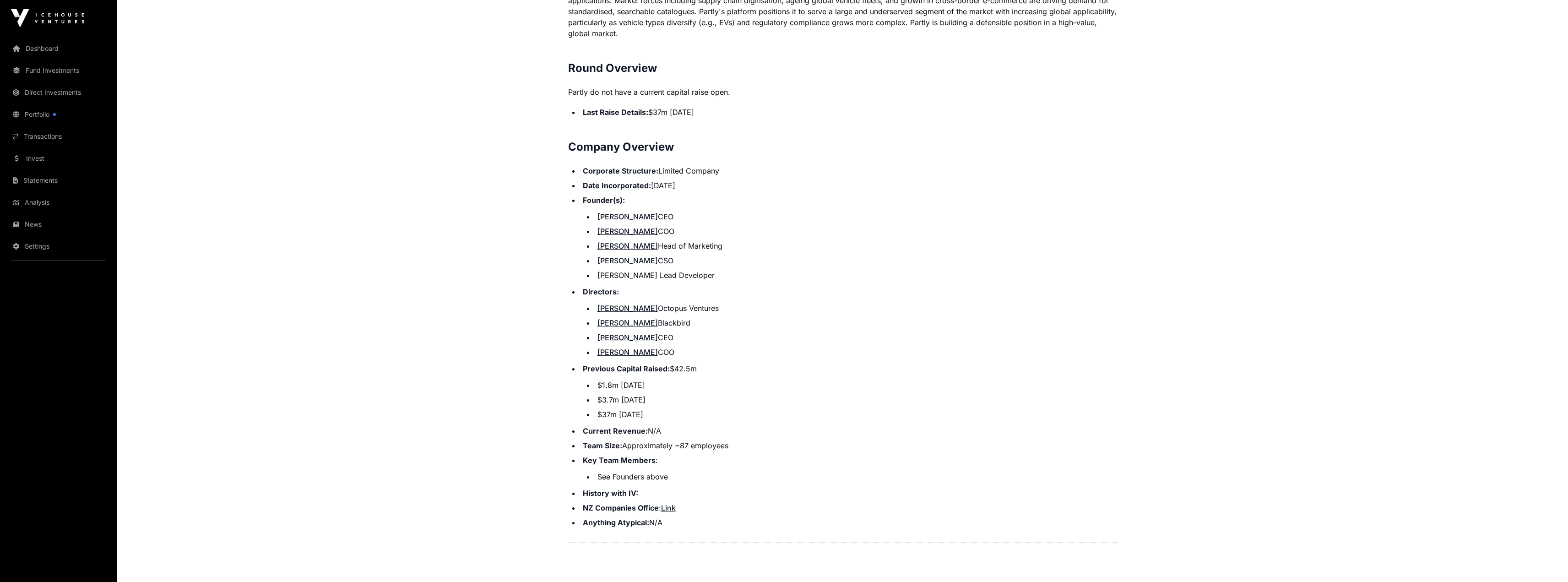
scroll to position [615, 0]
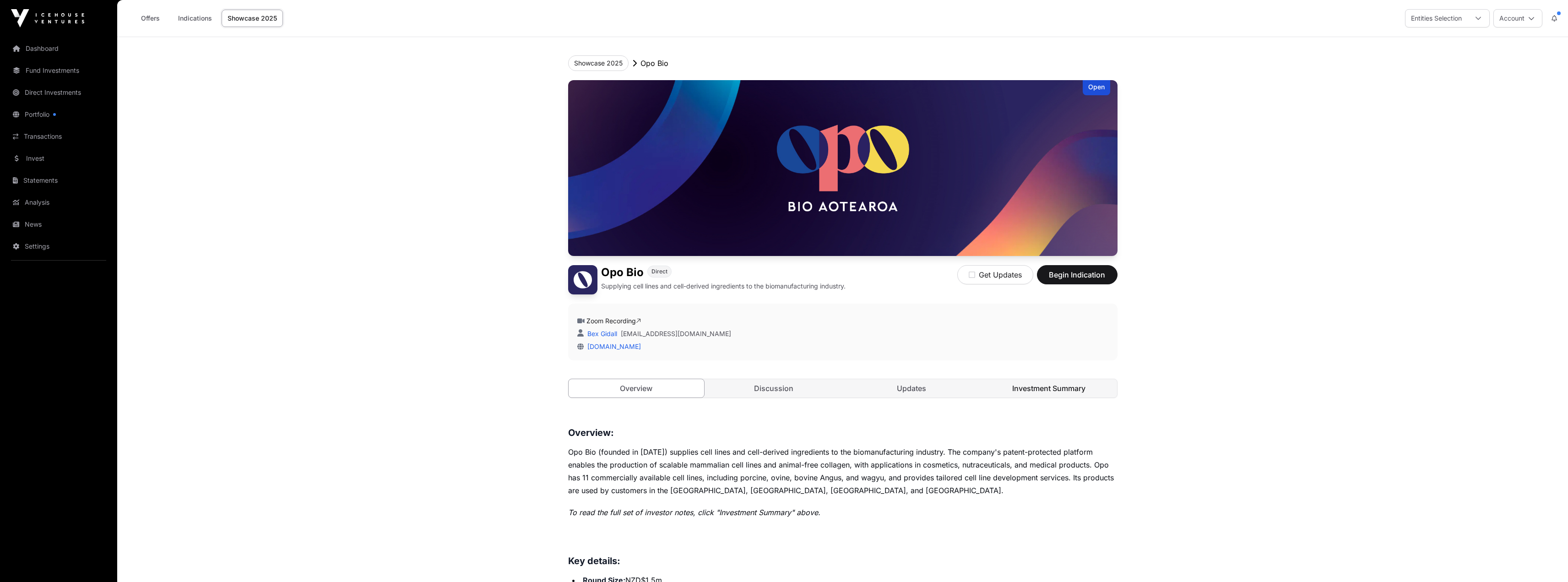
click at [1034, 391] on link "Investment Summary" at bounding box center [1049, 388] width 136 height 19
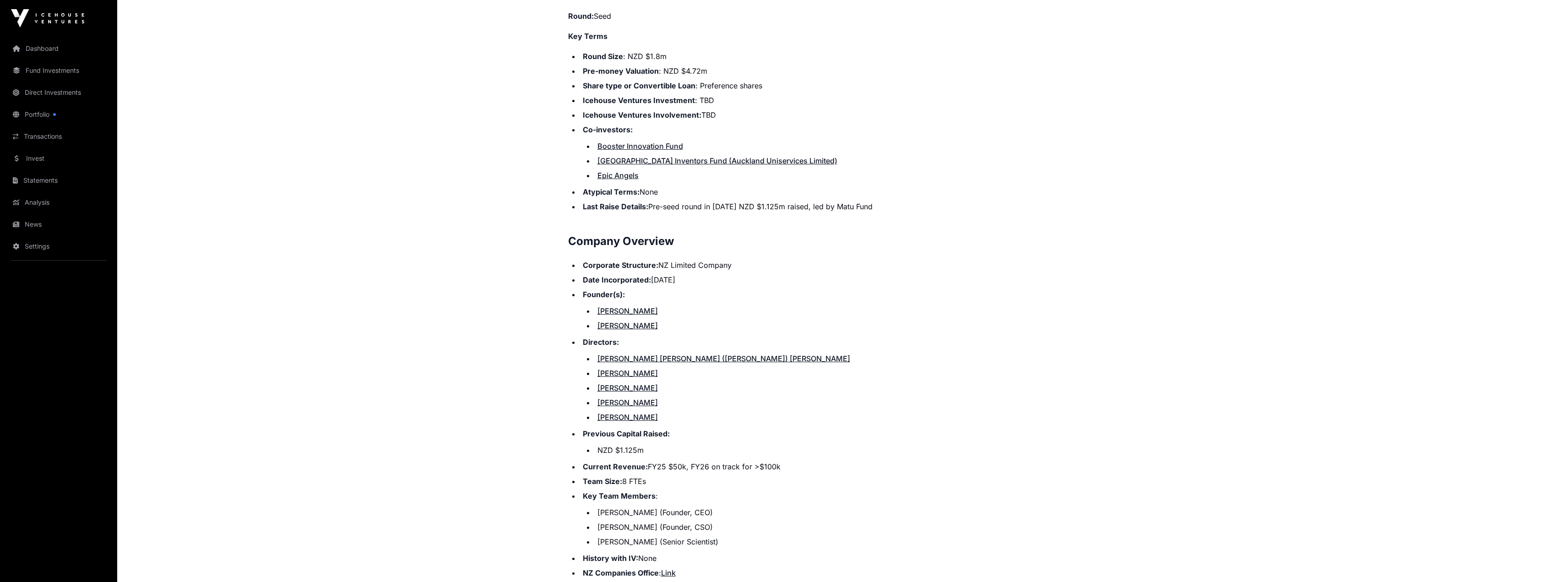
scroll to position [824, 0]
